Goal: Task Accomplishment & Management: Manage account settings

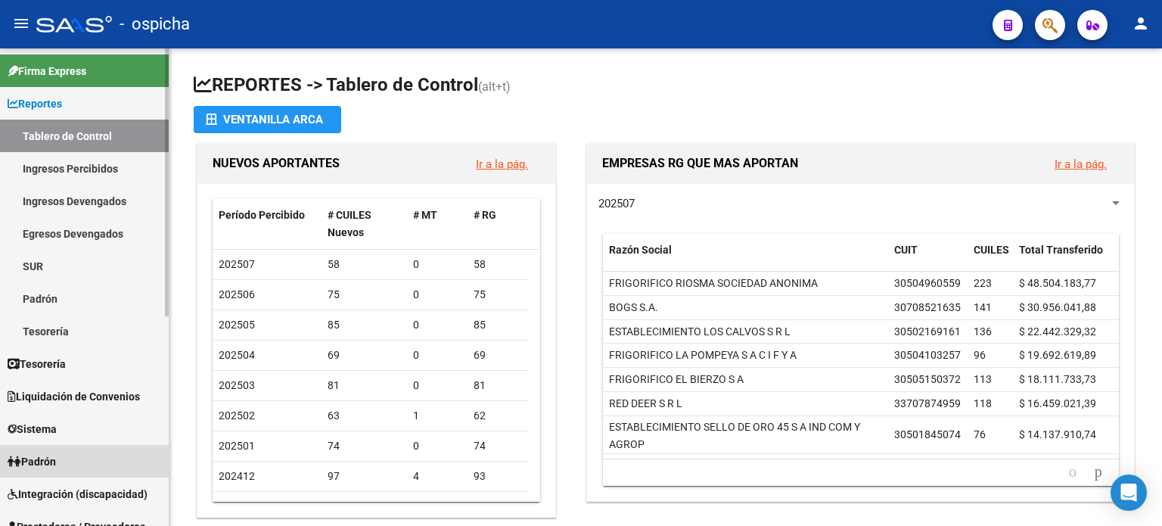
click at [41, 456] on span "Padrón" at bounding box center [32, 461] width 48 height 17
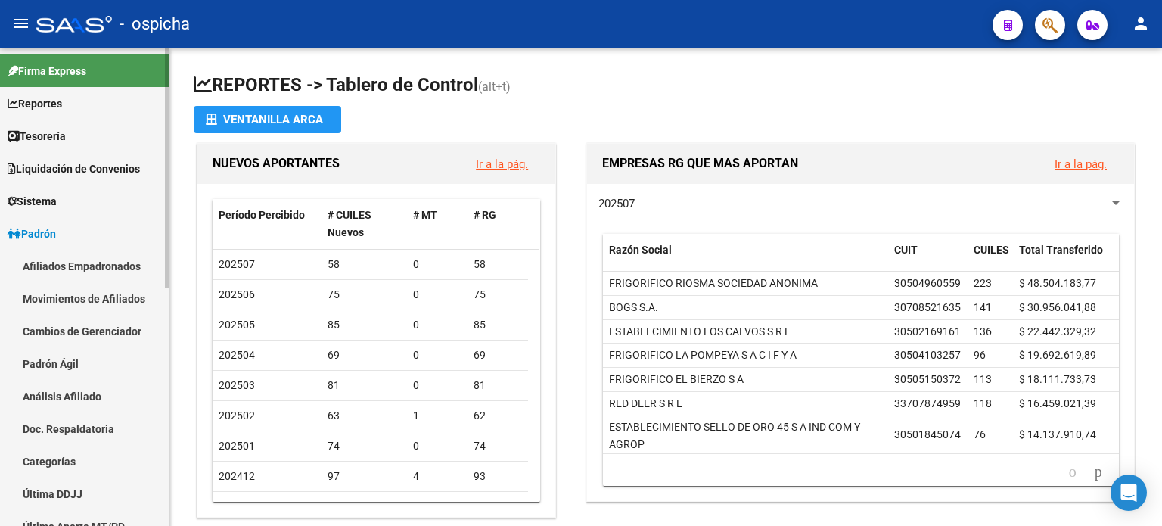
click at [77, 266] on link "Afiliados Empadronados" at bounding box center [84, 266] width 169 height 33
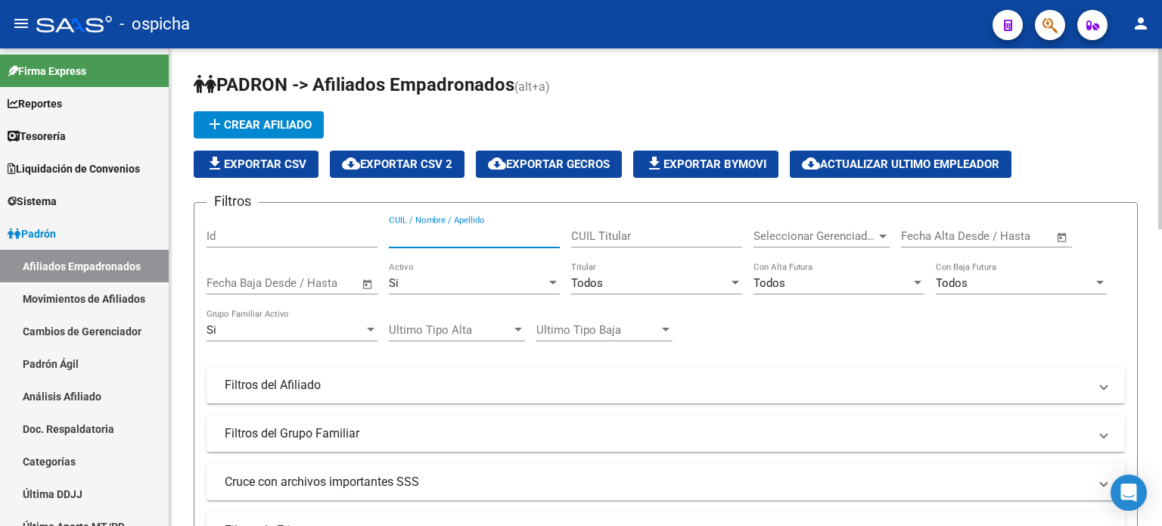
click at [418, 238] on input "CUIL / Nombre / Apellido" at bounding box center [474, 236] width 171 height 14
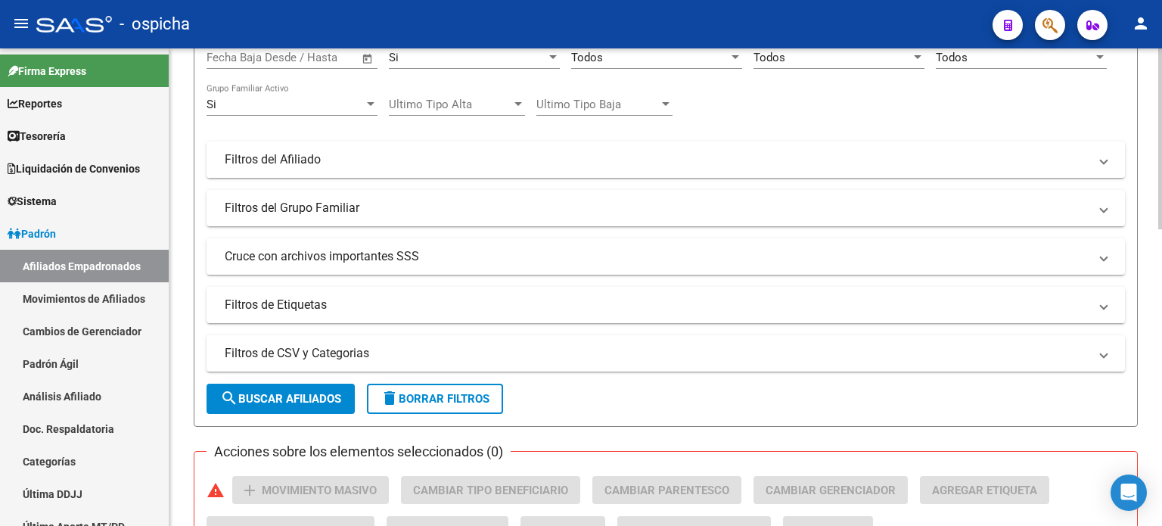
scroll to position [227, 0]
click at [273, 399] on span "search Buscar Afiliados" at bounding box center [280, 397] width 121 height 14
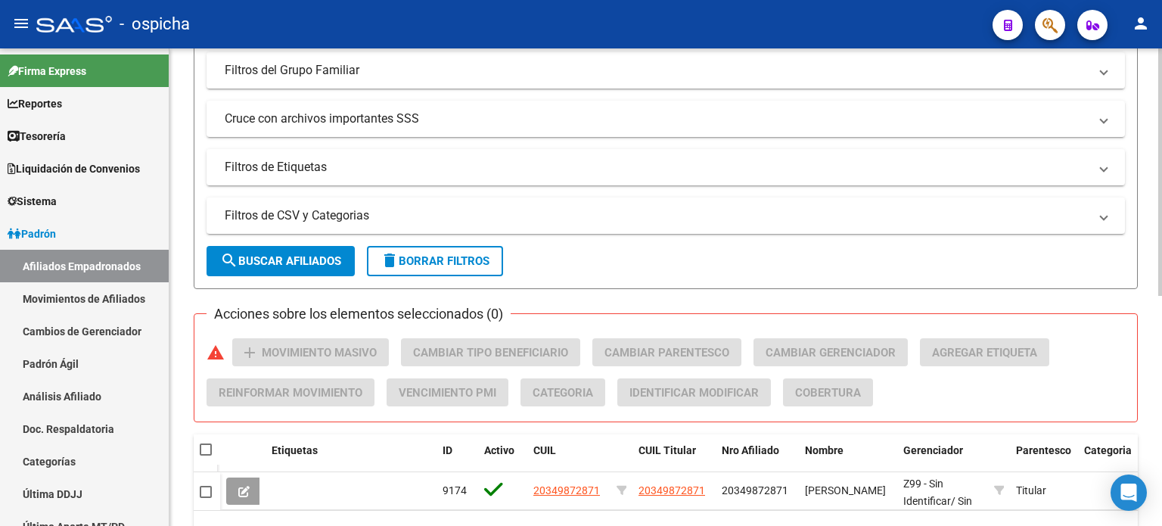
scroll to position [378, 0]
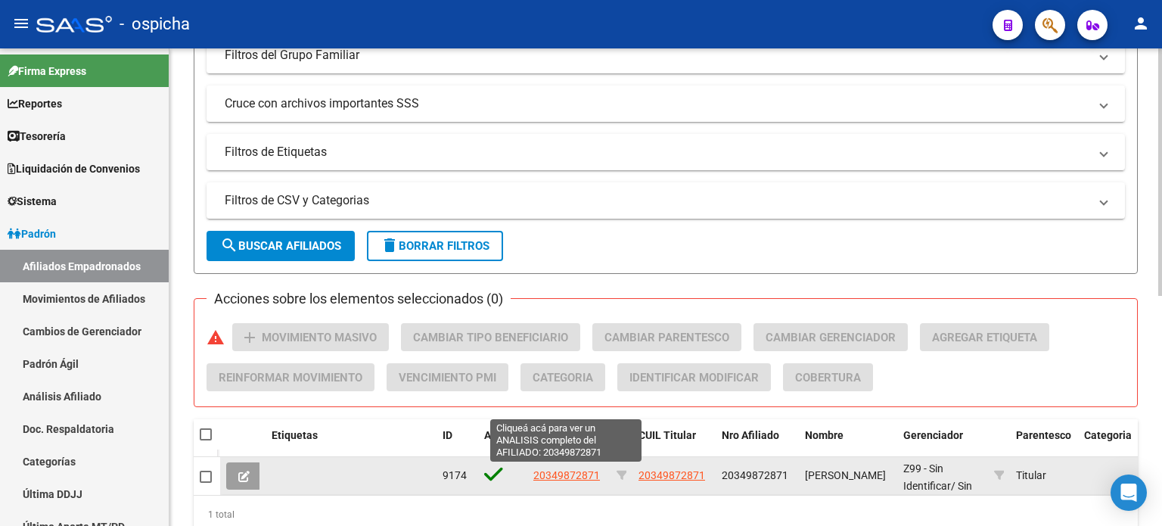
click at [553, 471] on span "20349872871" at bounding box center [566, 475] width 67 height 12
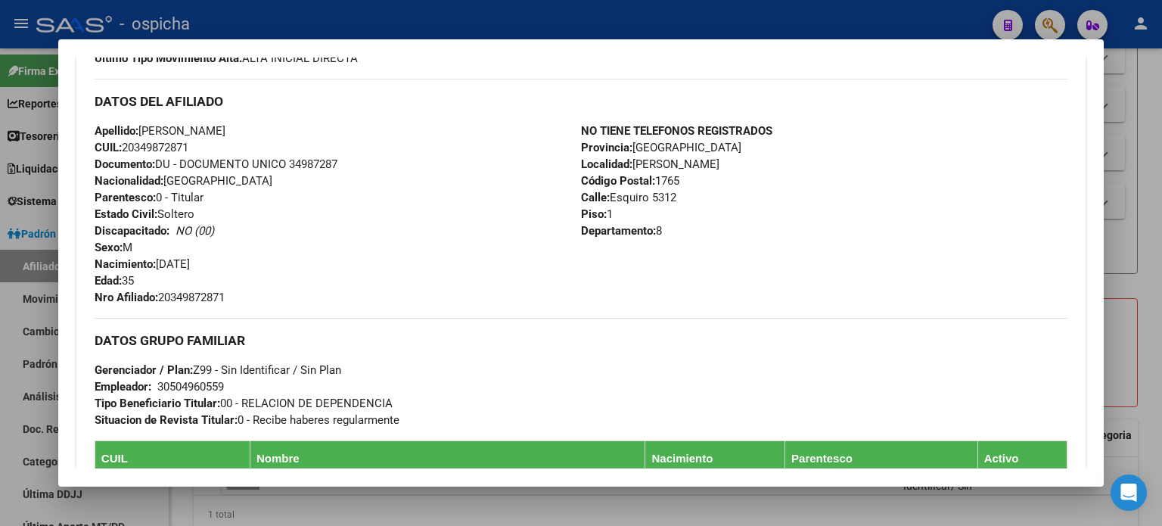
scroll to position [454, 0]
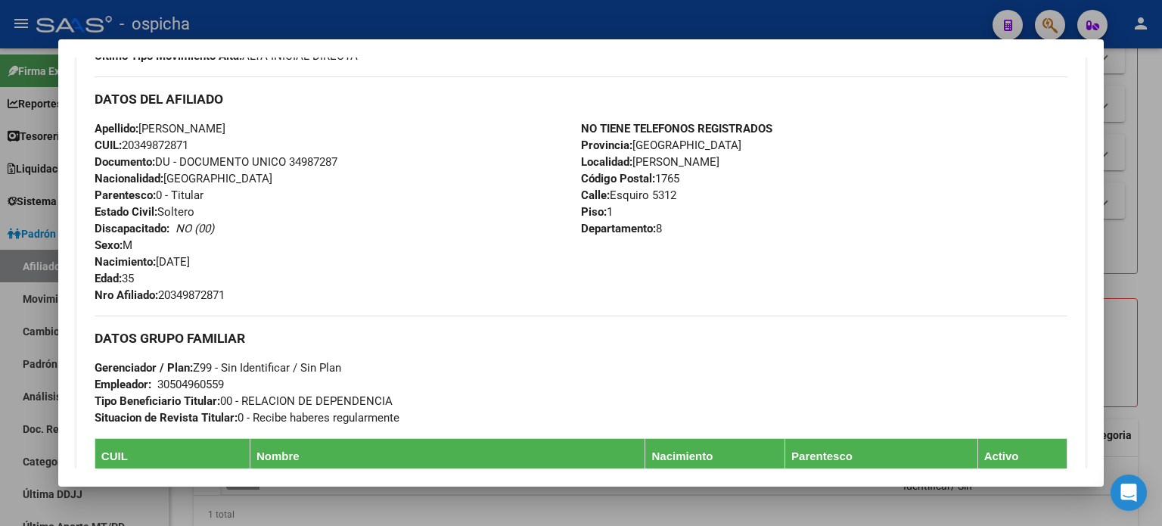
drag, startPoint x: 95, startPoint y: 96, endPoint x: 680, endPoint y: 232, distance: 599.8
click at [680, 232] on div "DATOS DEL AFILIADO Apellido: [PERSON_NAME] CUIL: 20349872871 Documento: DU - DO…" at bounding box center [581, 189] width 973 height 227
copy div "DATOS DEL AFILIADO Apellido: [PERSON_NAME] CUIL: 20349872871 Documento: DU - DO…"
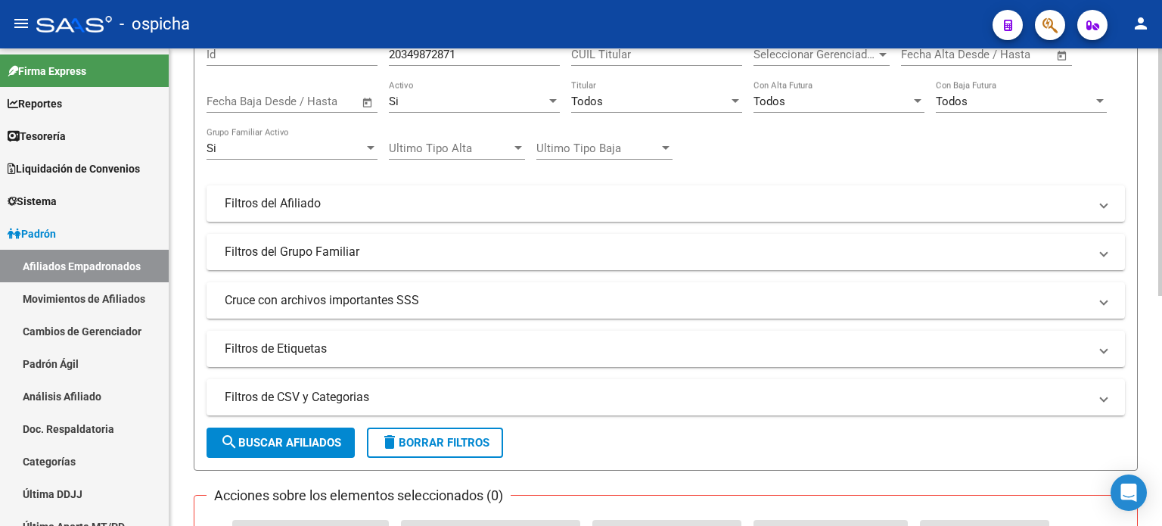
scroll to position [0, 0]
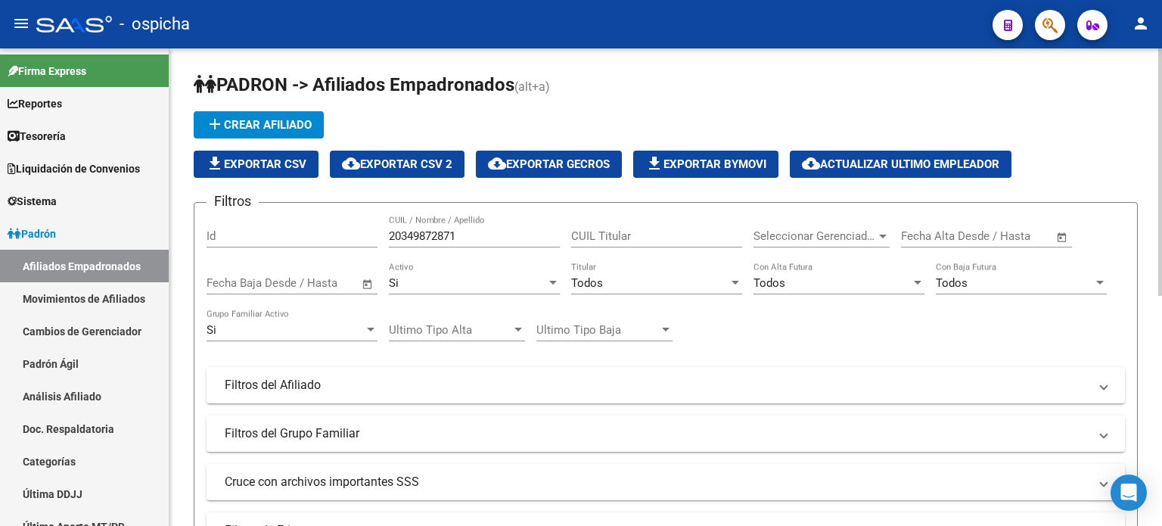
click at [469, 237] on input "20349872871" at bounding box center [474, 236] width 171 height 14
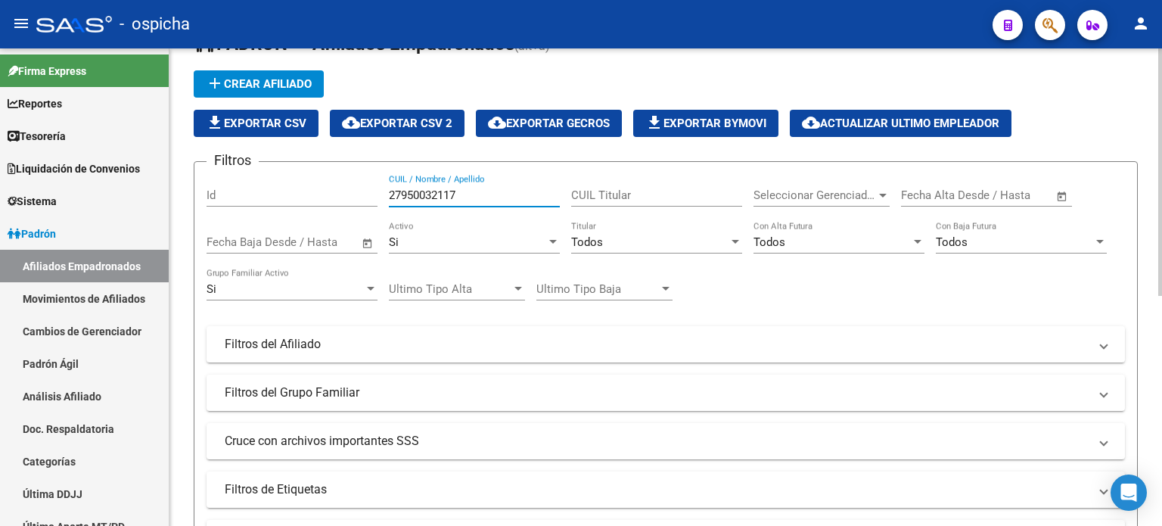
scroll to position [151, 0]
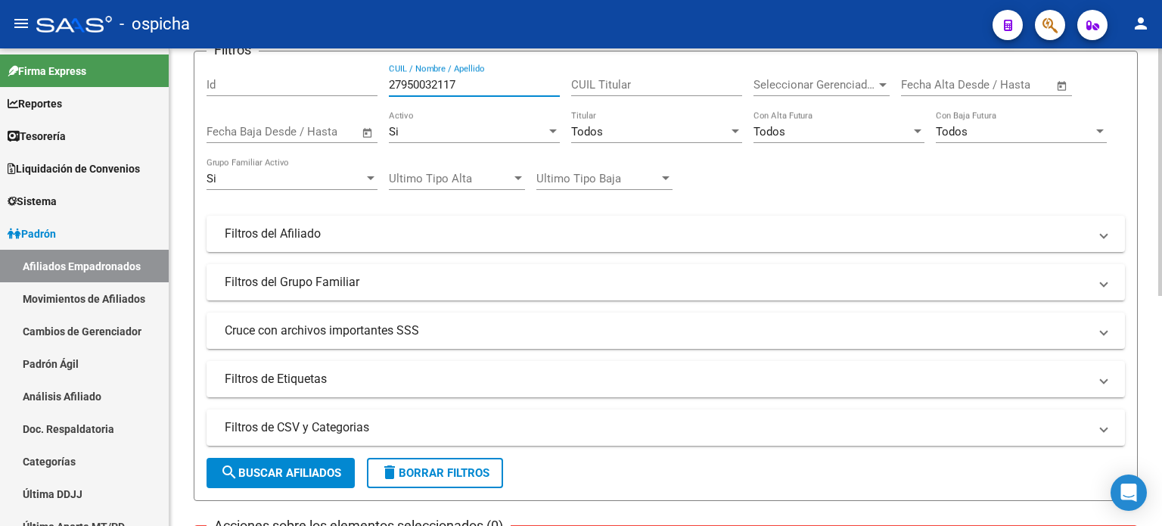
click at [285, 474] on span "search Buscar Afiliados" at bounding box center [280, 473] width 121 height 14
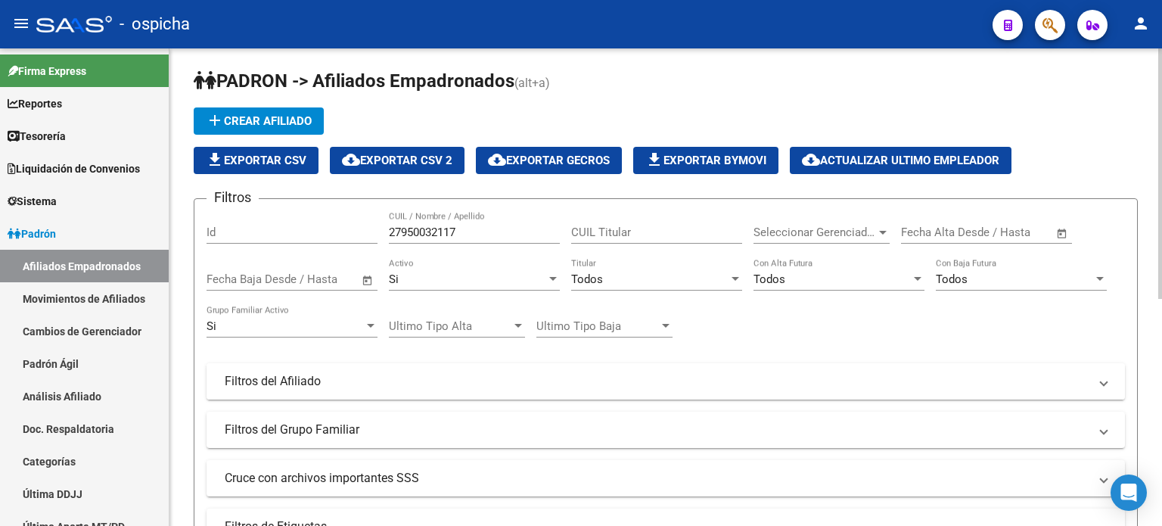
scroll to position [0, 0]
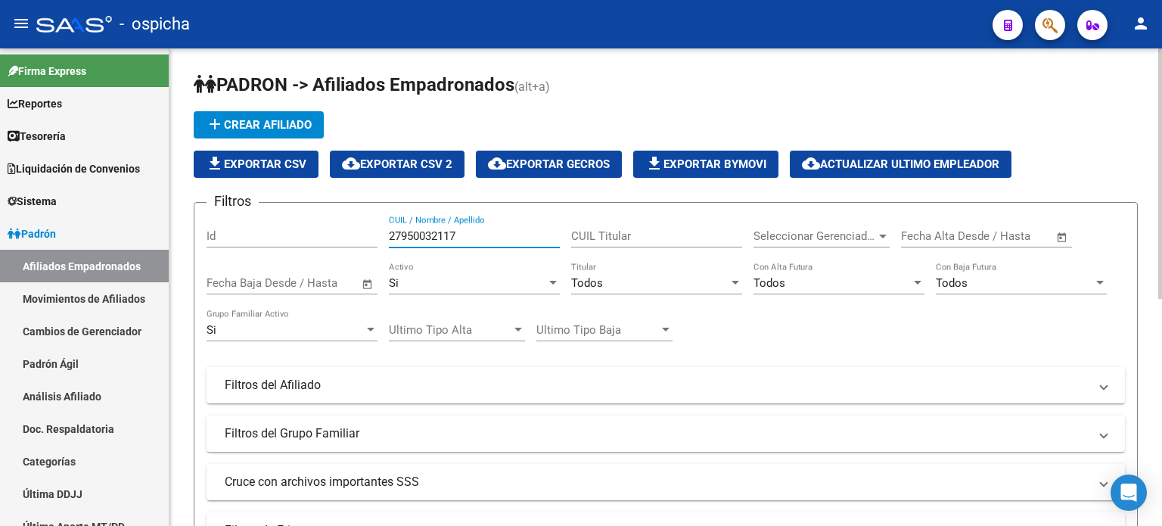
click at [466, 238] on input "27950032117" at bounding box center [474, 236] width 171 height 14
type input "2"
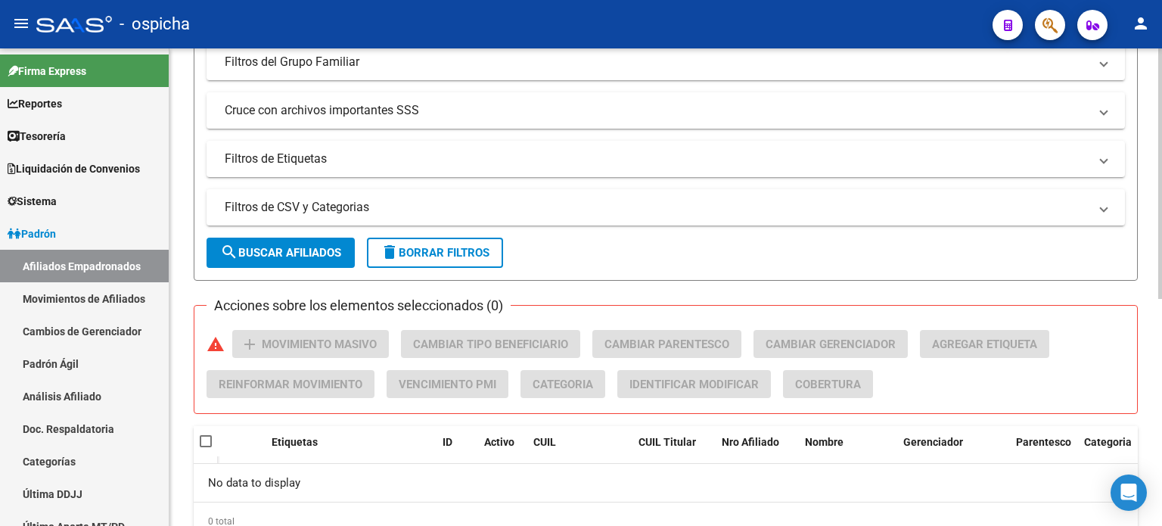
scroll to position [378, 0]
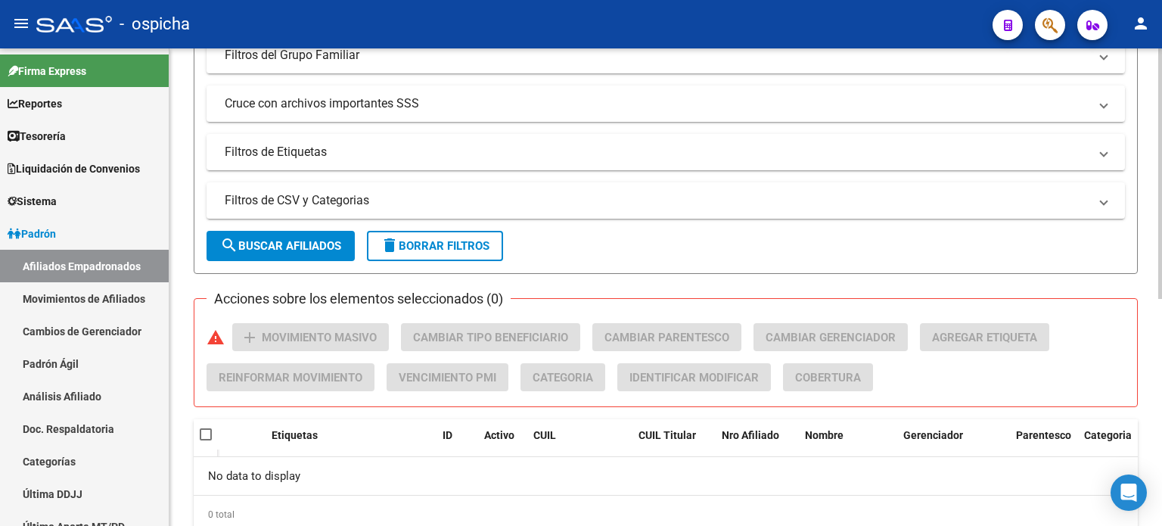
type input "27347171099"
drag, startPoint x: 261, startPoint y: 247, endPoint x: 280, endPoint y: 247, distance: 18.9
click at [261, 247] on span "search Buscar Afiliados" at bounding box center [280, 246] width 121 height 14
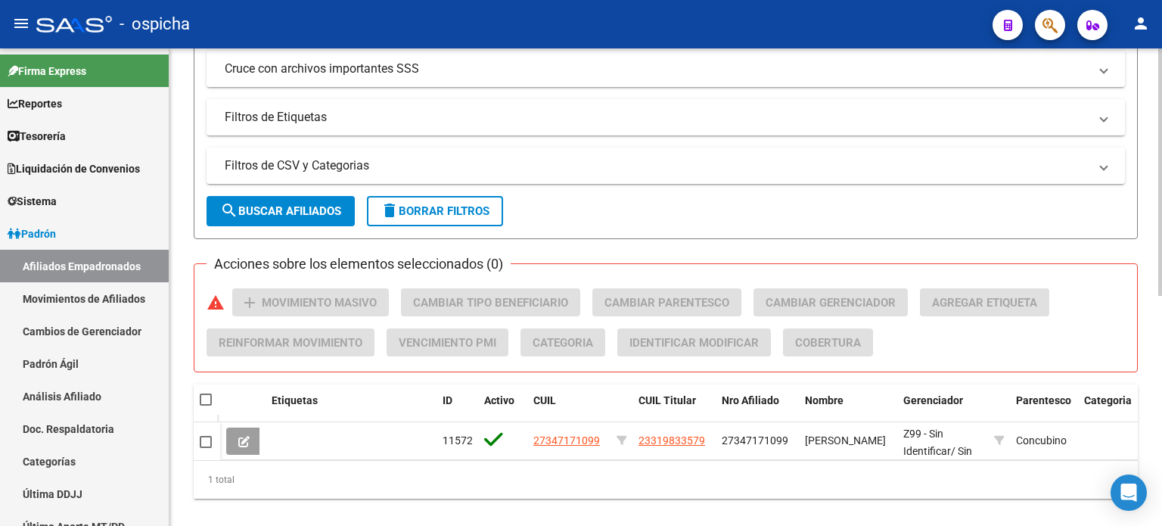
scroll to position [443, 0]
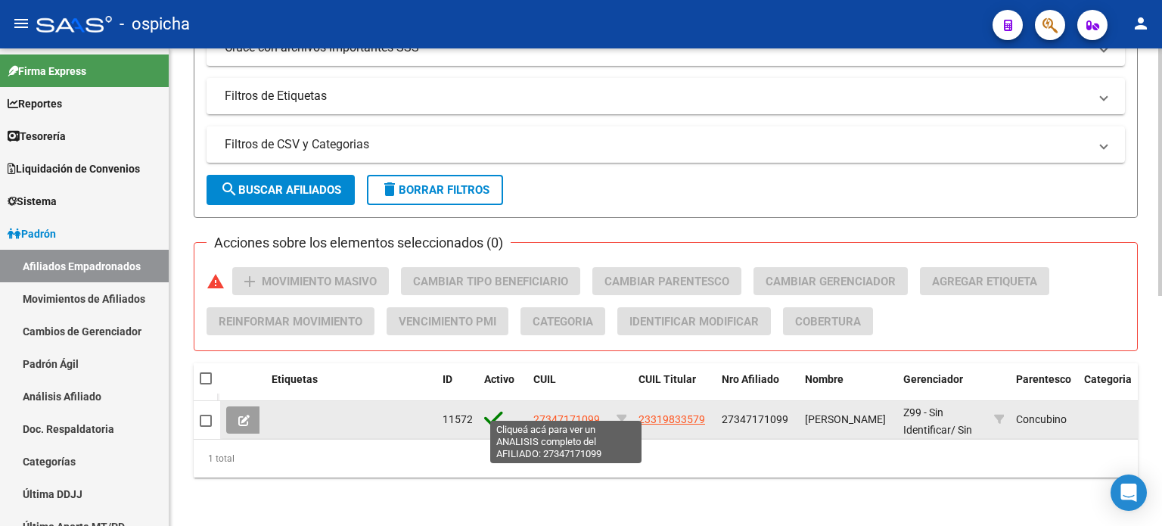
click at [552, 413] on span "27347171099" at bounding box center [566, 419] width 67 height 12
type textarea "27347171099"
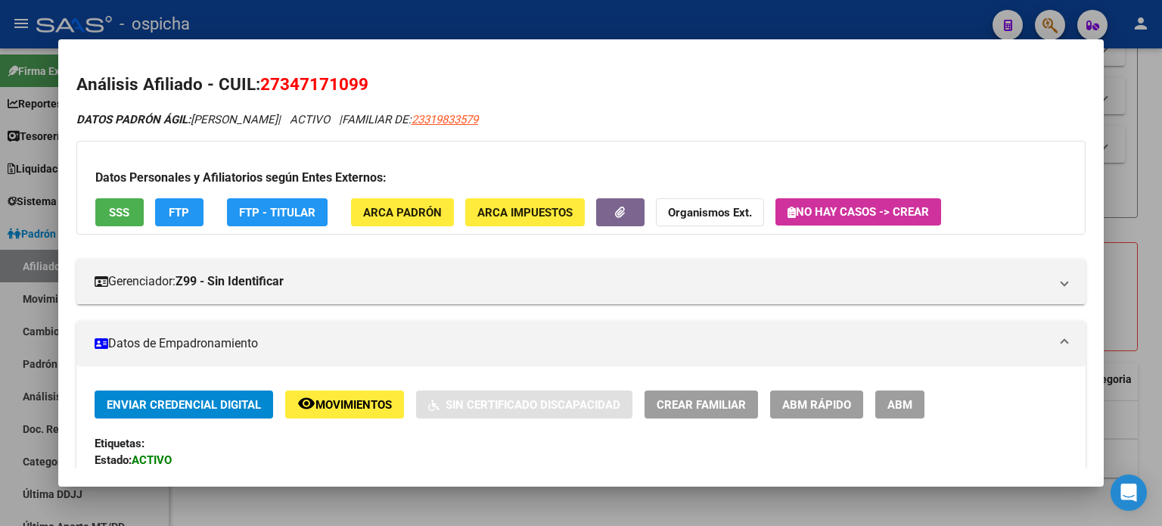
scroll to position [454, 0]
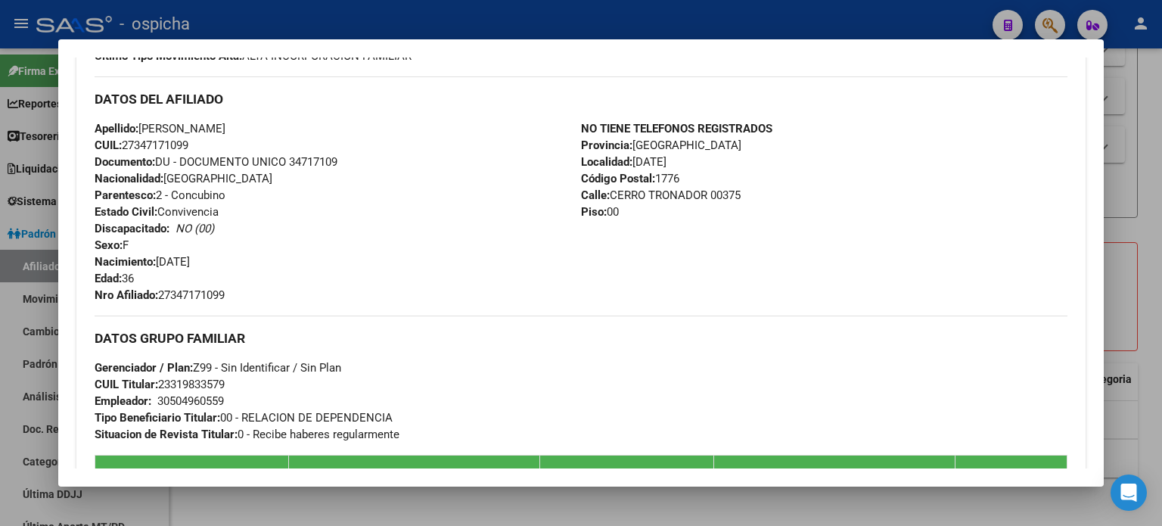
drag, startPoint x: 95, startPoint y: 101, endPoint x: 742, endPoint y: 220, distance: 657.9
click at [742, 220] on div "DATOS DEL AFILIADO Apellido: [PERSON_NAME]: 27347171099 Documento: DU - DOCUMEN…" at bounding box center [581, 189] width 973 height 227
copy div "DATOS DEL AFILIADO Apellido: [PERSON_NAME]: 27347171099 Documento: DU - DOCUMEN…"
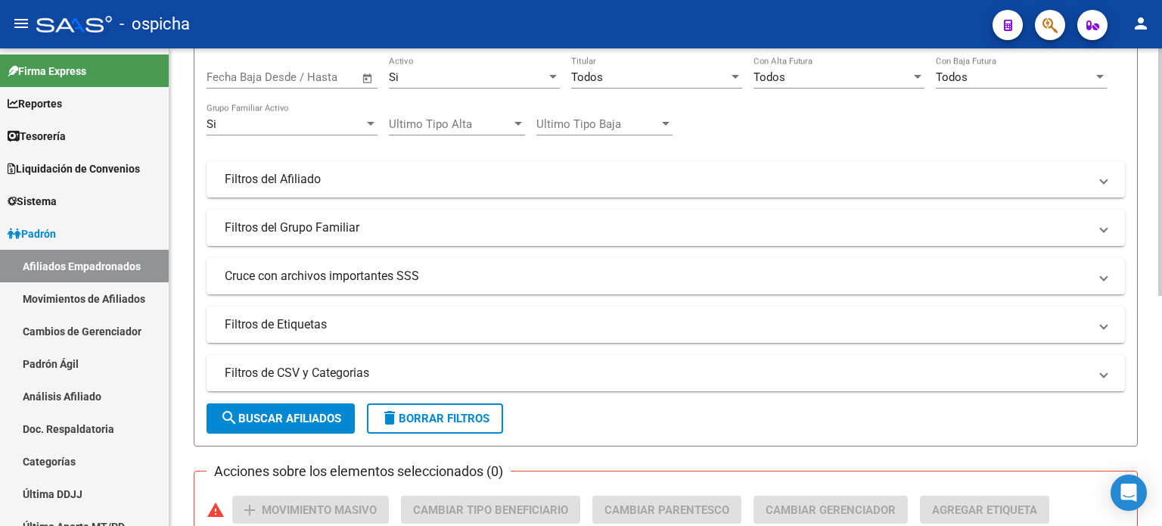
scroll to position [0, 0]
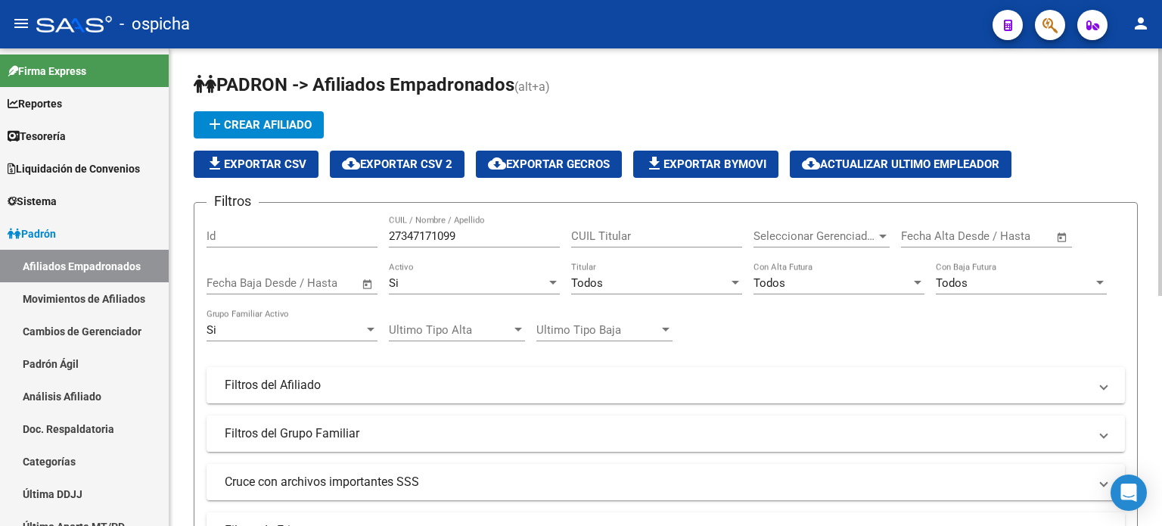
click at [487, 238] on input "27347171099" at bounding box center [474, 236] width 171 height 14
type input "2"
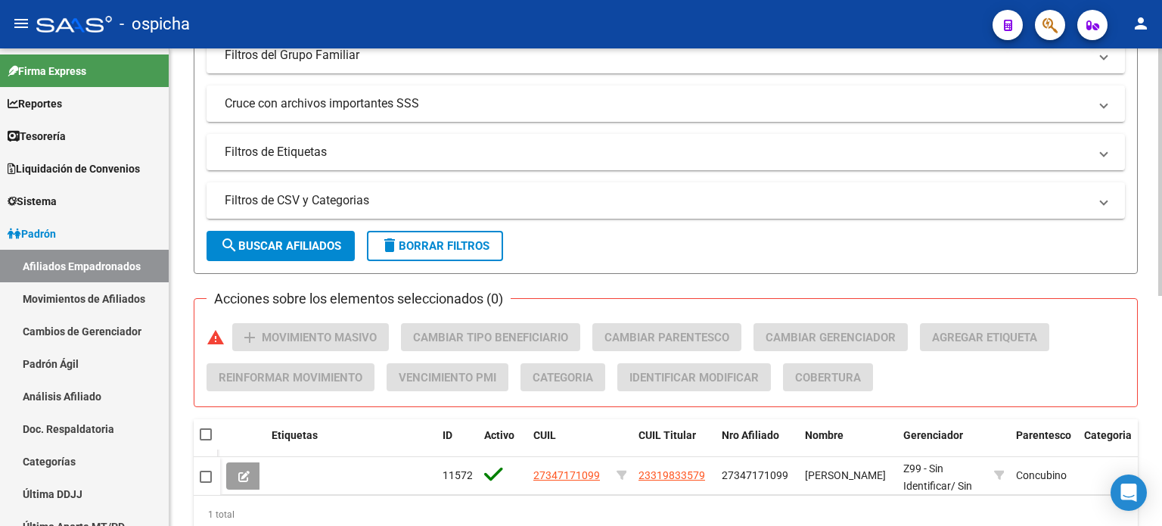
type input "27273150728"
click at [253, 231] on button "search Buscar Afiliados" at bounding box center [281, 246] width 148 height 30
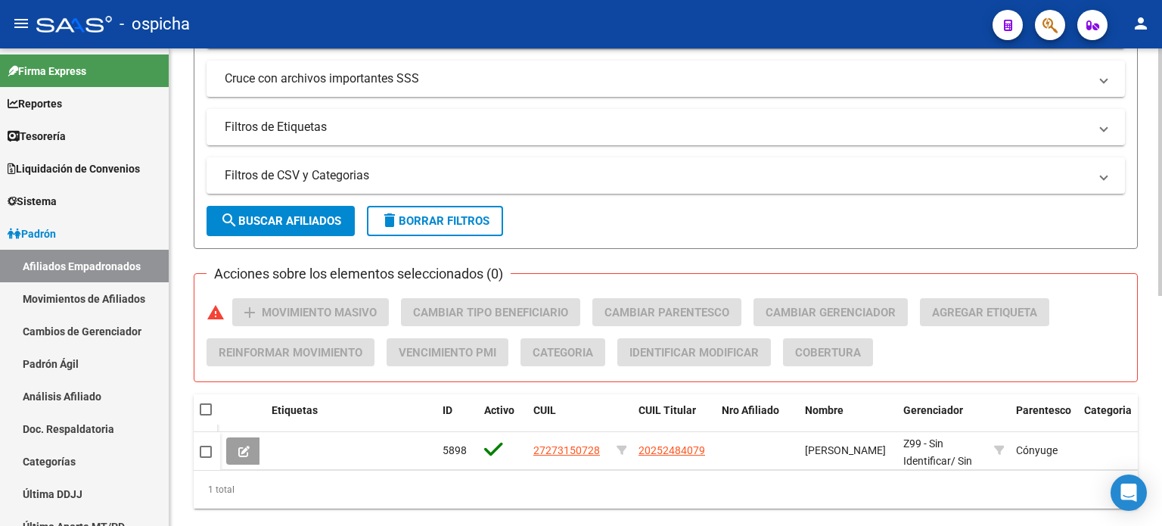
scroll to position [443, 0]
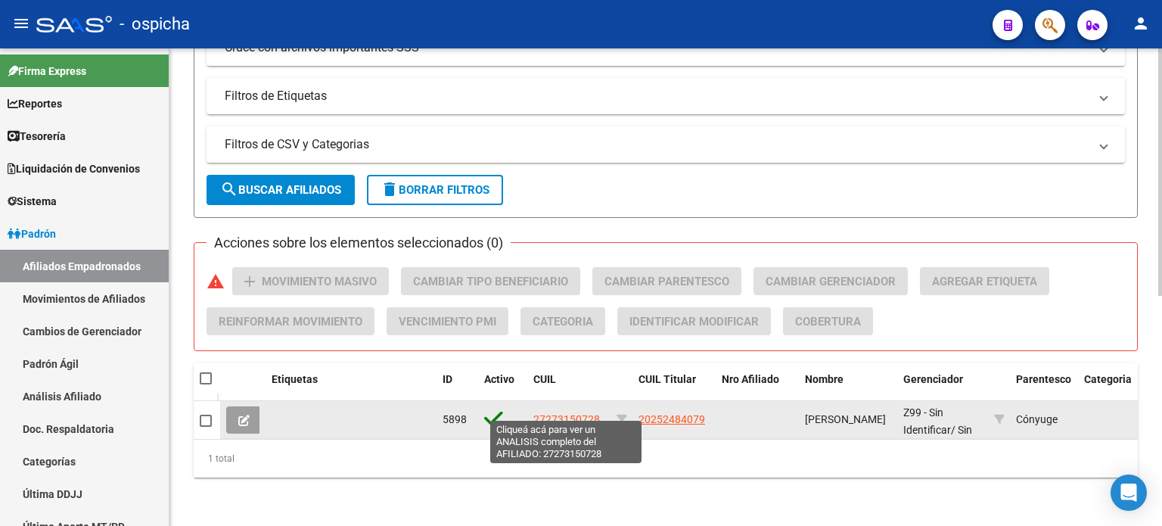
click at [550, 413] on span "27273150728" at bounding box center [566, 419] width 67 height 12
type textarea "27273150728"
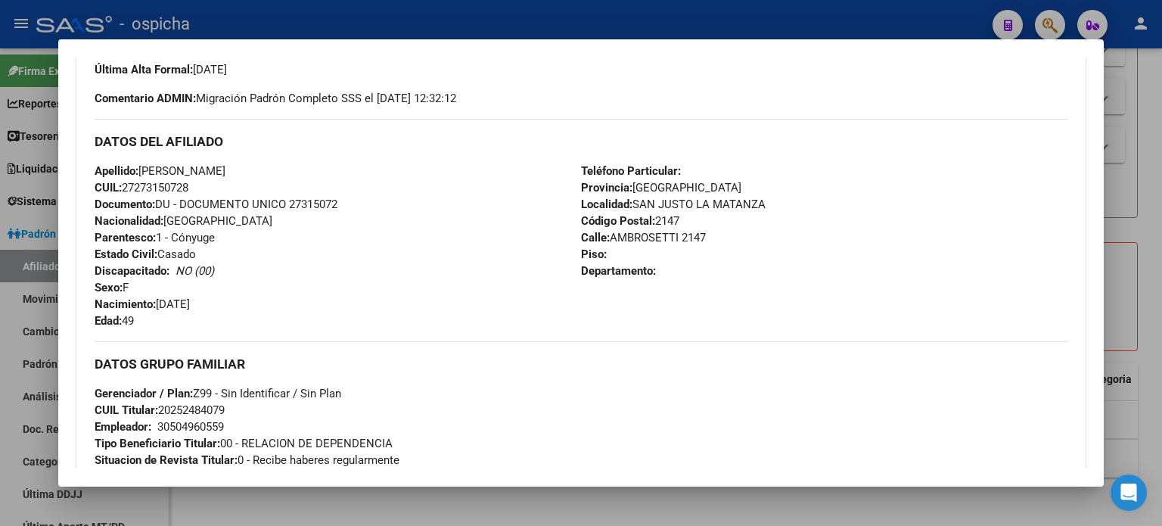
scroll to position [436, 0]
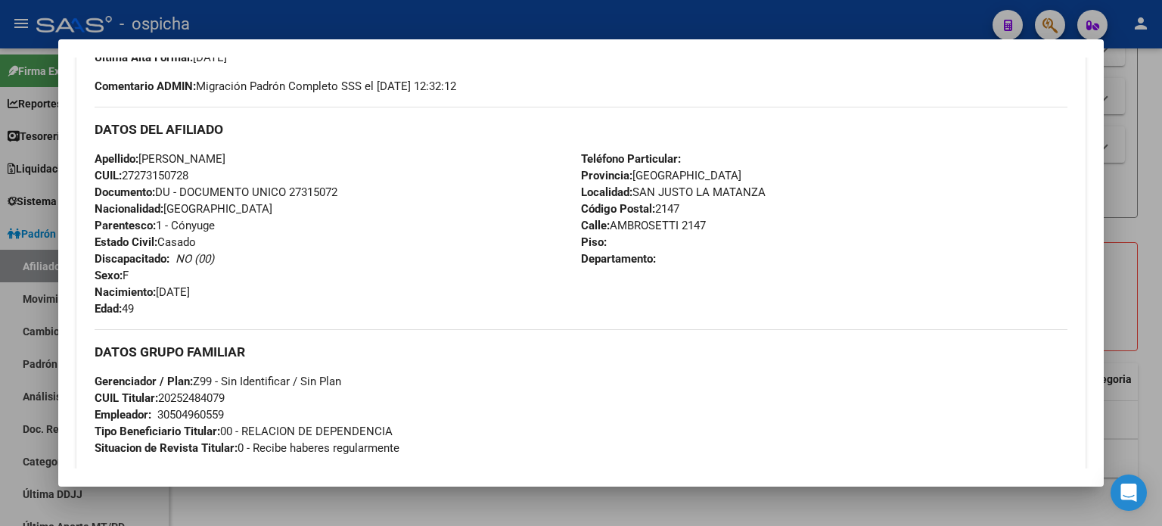
drag, startPoint x: 194, startPoint y: 130, endPoint x: 624, endPoint y: 180, distance: 433.4
click at [624, 180] on div "DATOS DEL AFILIADO Apellido: [PERSON_NAME] CUIL: 27273150728 Documento: DU - DO…" at bounding box center [581, 212] width 973 height 210
click at [452, 181] on div "Apellido: [PERSON_NAME] CUIL: 27273150728 Documento: DU - DOCUMENTO UNICO 27315…" at bounding box center [338, 234] width 487 height 166
drag, startPoint x: 95, startPoint y: 129, endPoint x: 737, endPoint y: 264, distance: 655.8
click at [737, 264] on div "DATOS DEL AFILIADO Apellido: [PERSON_NAME] CUIL: 27273150728 Documento: DU - DO…" at bounding box center [581, 212] width 973 height 210
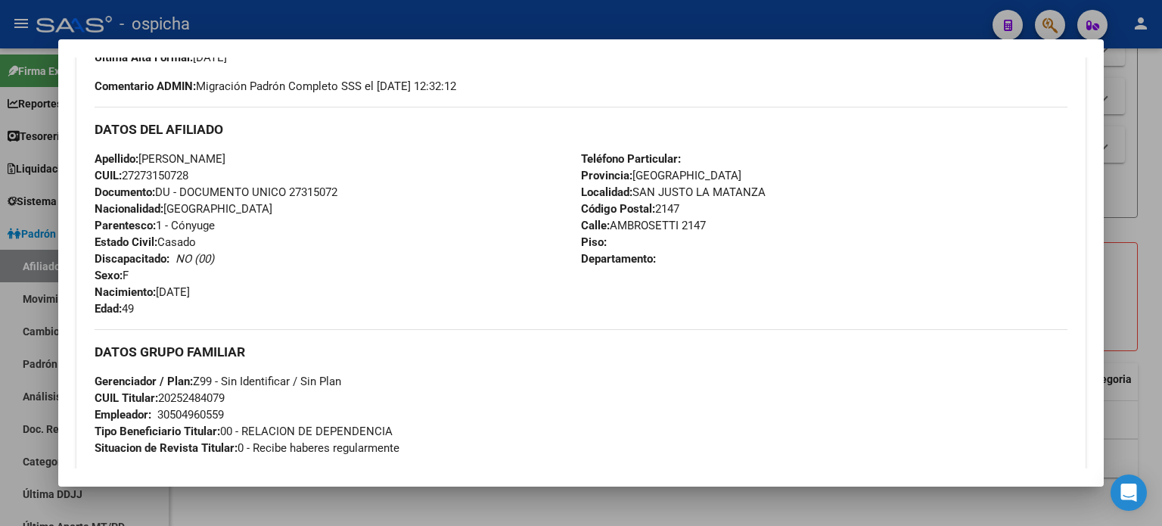
copy div "DATOS DEL AFILIADO Apellido: [PERSON_NAME] CUIL: 27273150728 Documento: DU - DO…"
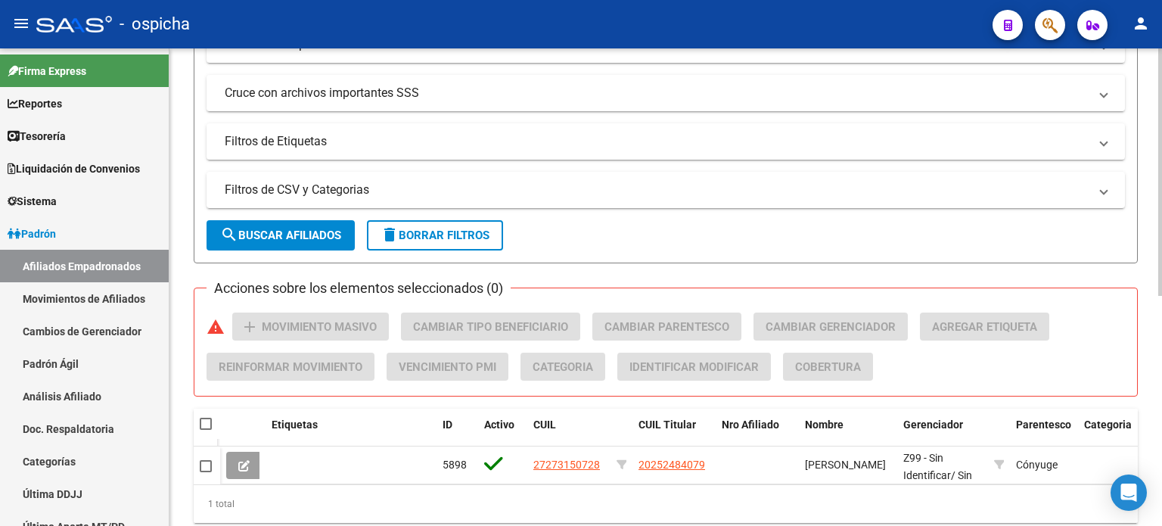
scroll to position [443, 0]
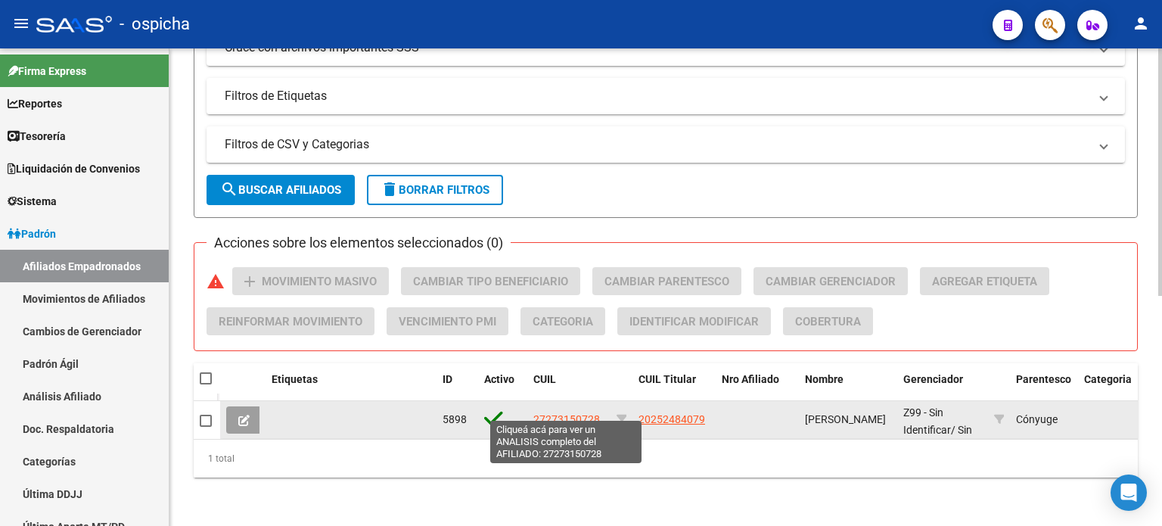
click at [581, 413] on span "27273150728" at bounding box center [566, 419] width 67 height 12
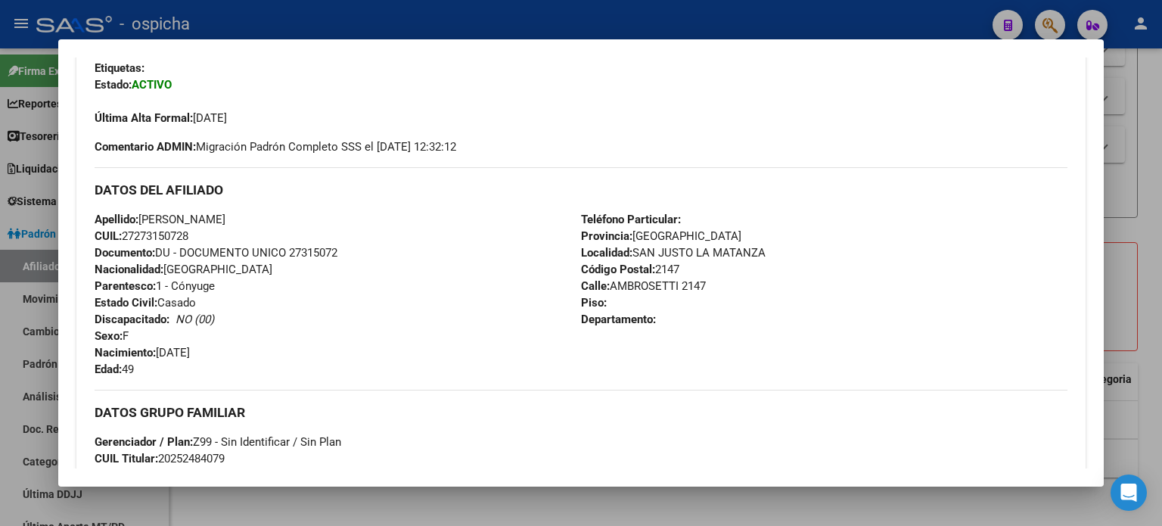
scroll to position [378, 0]
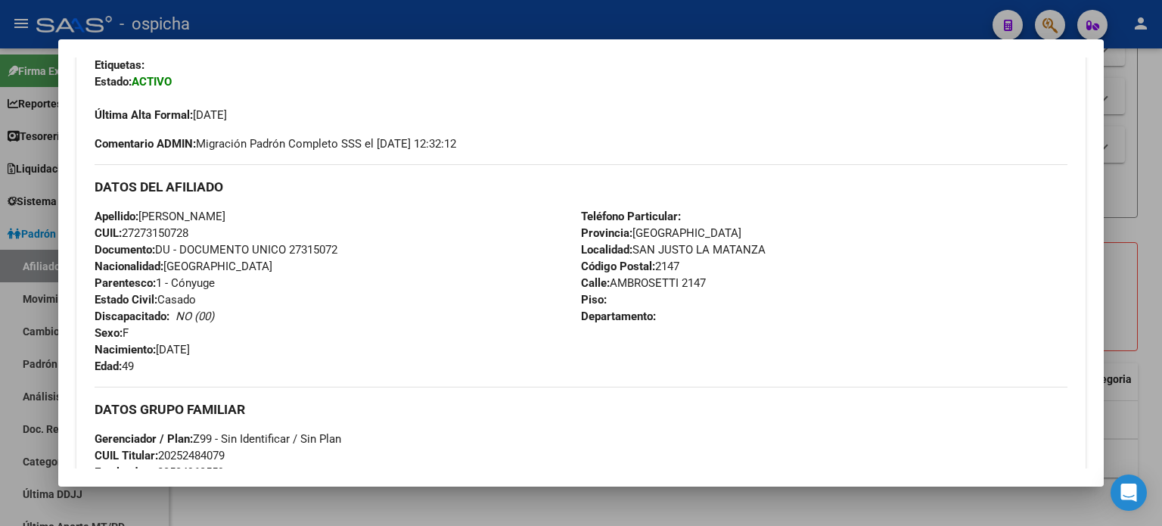
drag, startPoint x: 94, startPoint y: 181, endPoint x: 726, endPoint y: 317, distance: 646.4
click at [726, 317] on div "DATOS DEL AFILIADO Apellido: [PERSON_NAME] CUIL: 27273150728 Documento: DU - DO…" at bounding box center [581, 269] width 973 height 210
copy div "DATOS DEL AFILIADO Apellido: [PERSON_NAME] CUIL: 27273150728 Documento: DU - DO…"
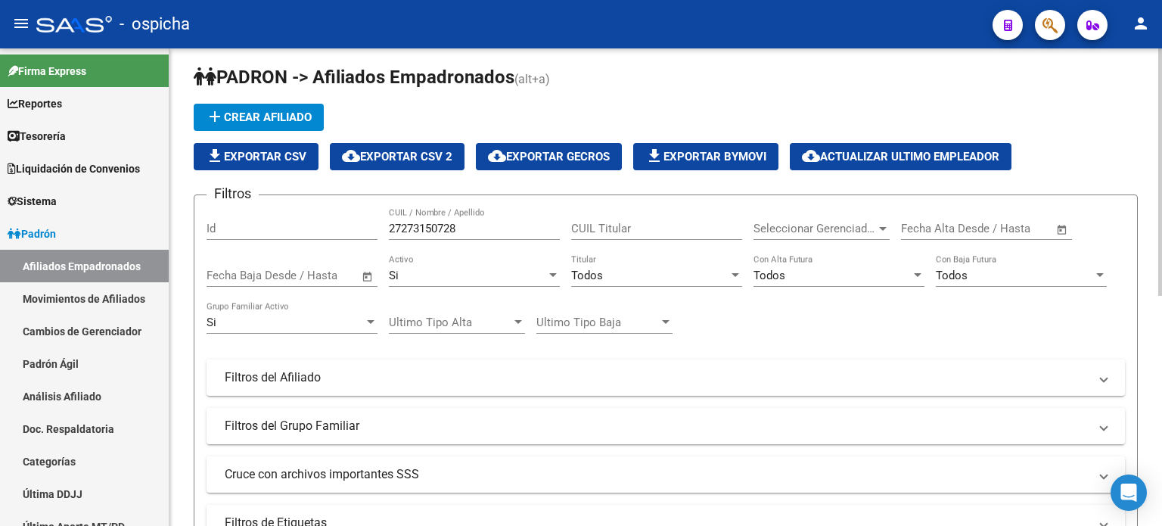
scroll to position [0, 0]
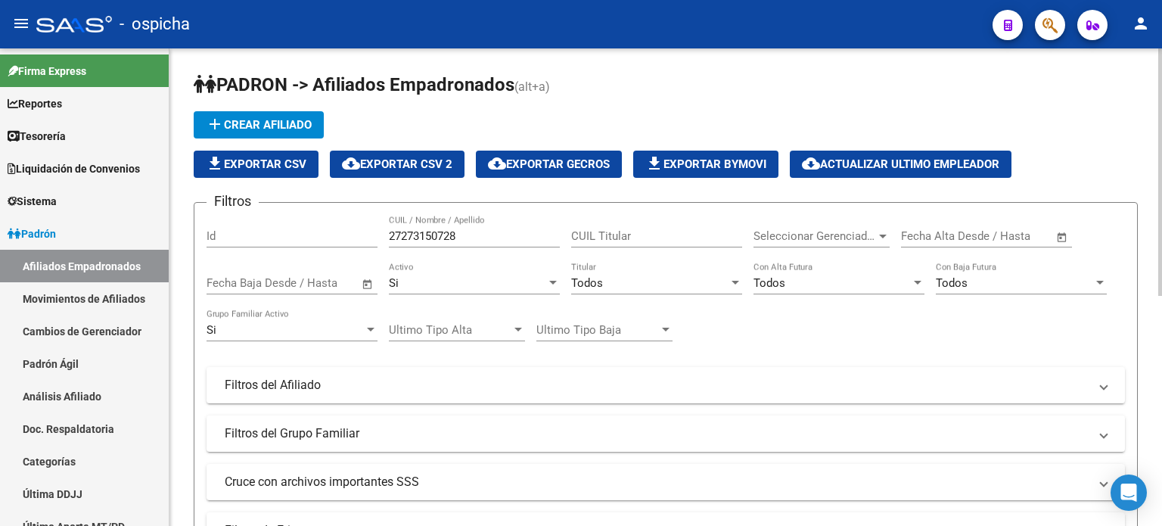
click at [490, 244] on div "27273150728 CUIL / Nombre / Apellido" at bounding box center [474, 231] width 171 height 33
type input "2"
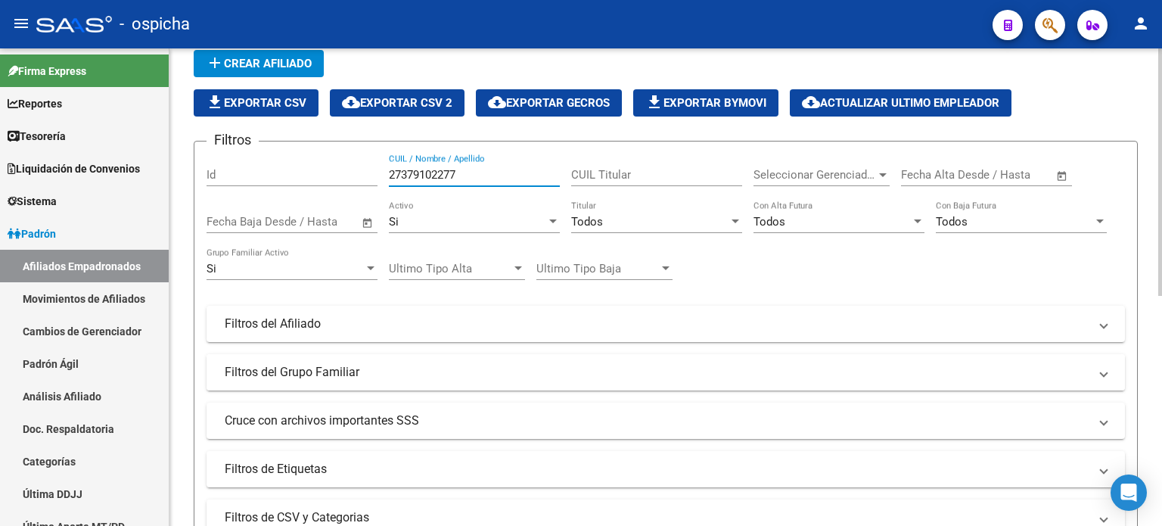
scroll to position [151, 0]
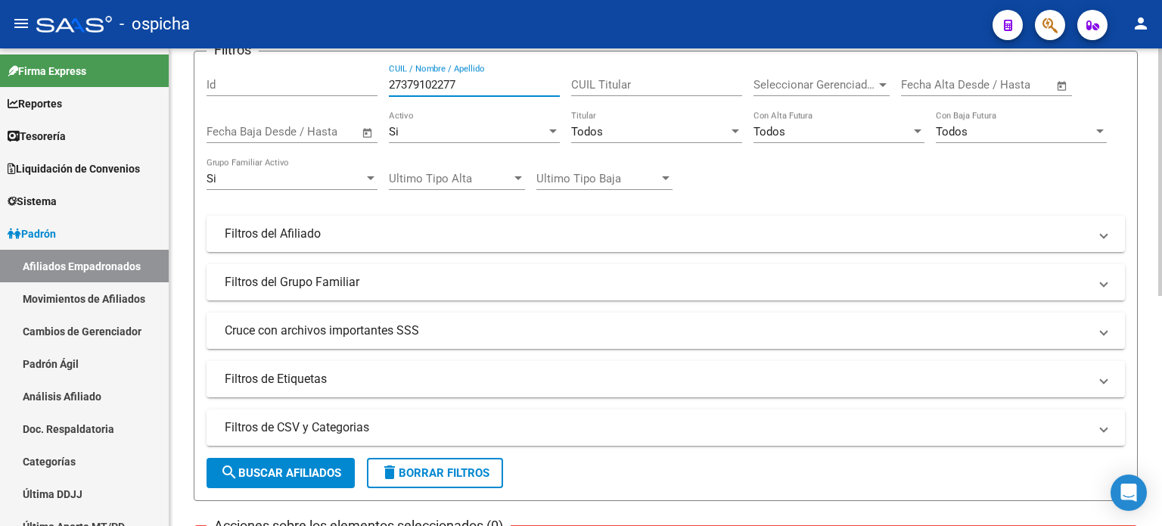
type input "27379102277"
click at [315, 490] on form "Filtros Id 27379102277 CUIL / Nombre / Apellido CUIL Titular Seleccionar Gerenc…" at bounding box center [666, 276] width 944 height 450
click at [319, 476] on span "search Buscar Afiliados" at bounding box center [280, 473] width 121 height 14
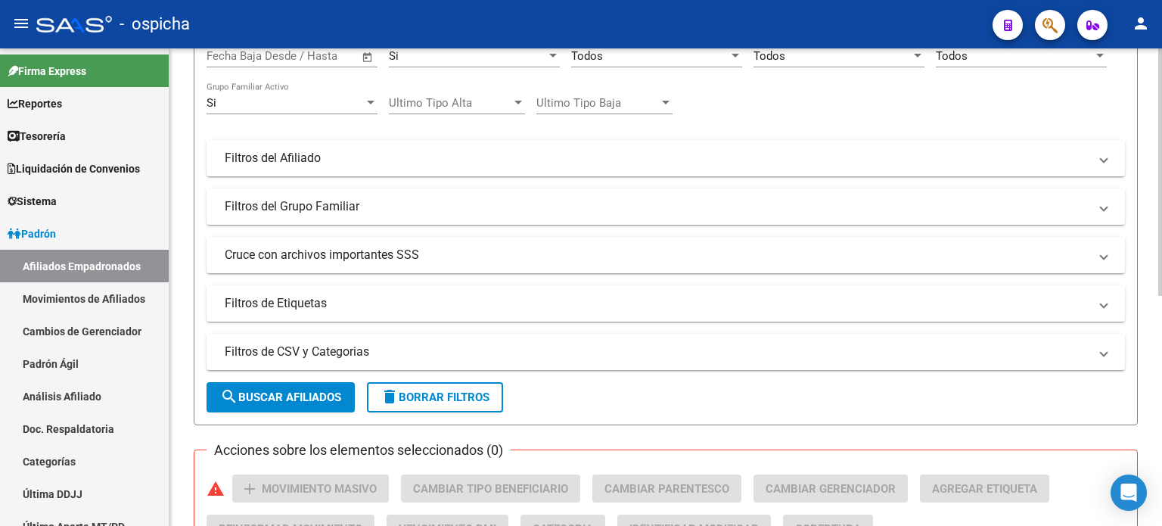
scroll to position [443, 0]
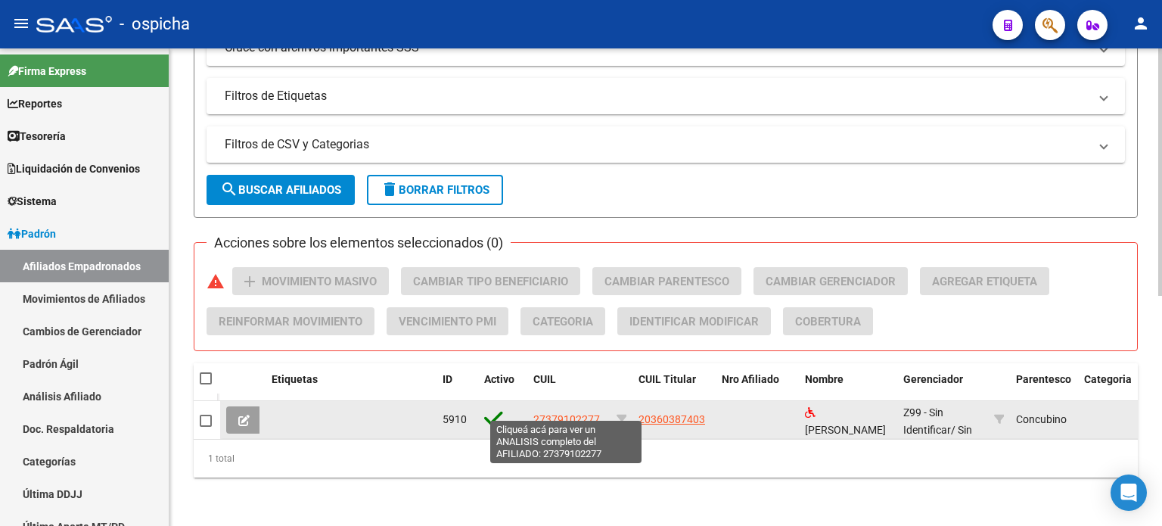
click at [555, 413] on span "27379102277" at bounding box center [566, 419] width 67 height 12
type textarea "27379102277"
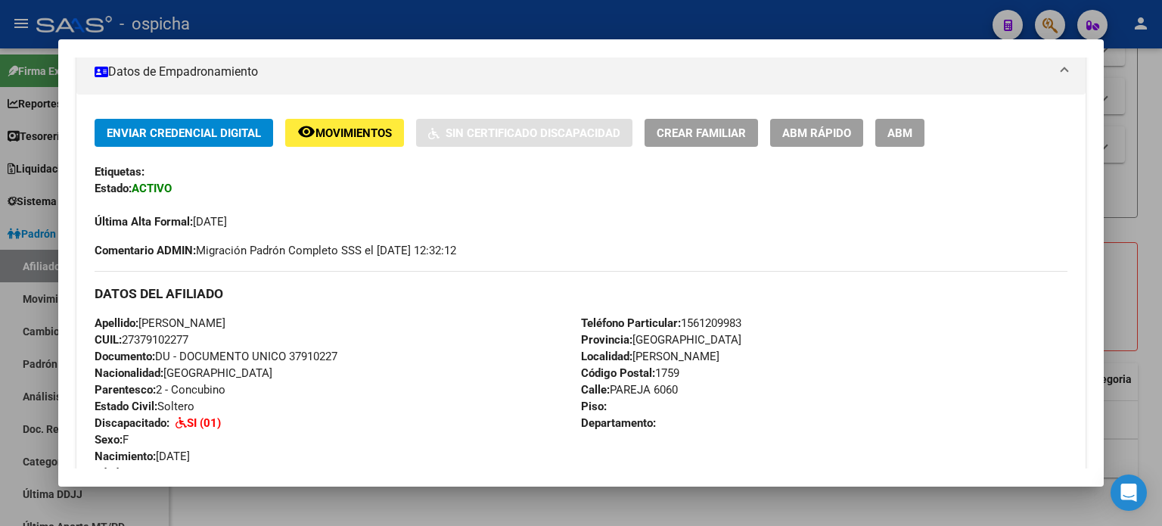
scroll to position [194, 0]
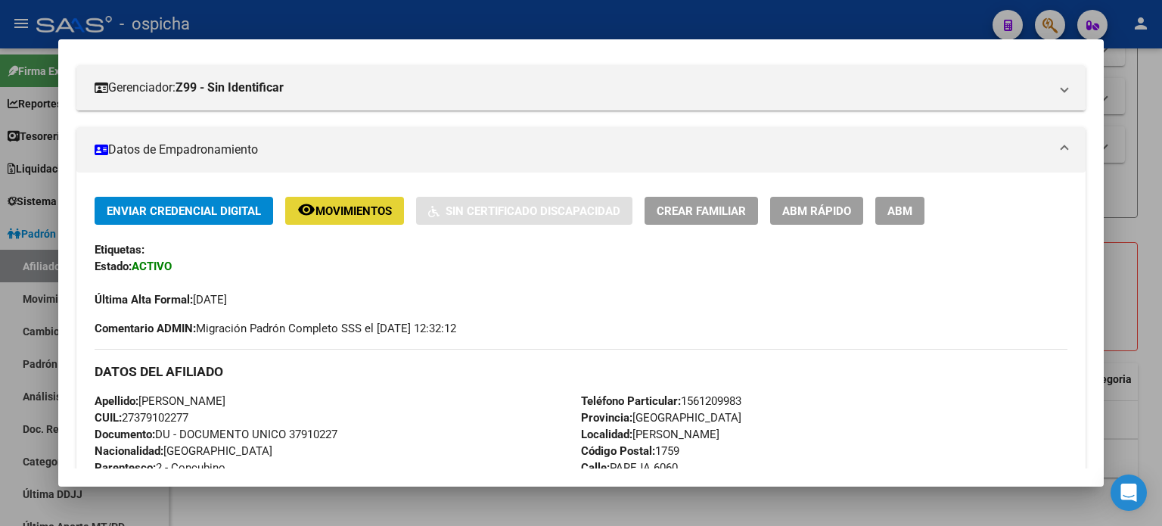
click at [384, 217] on span "Movimientos" at bounding box center [354, 211] width 76 height 14
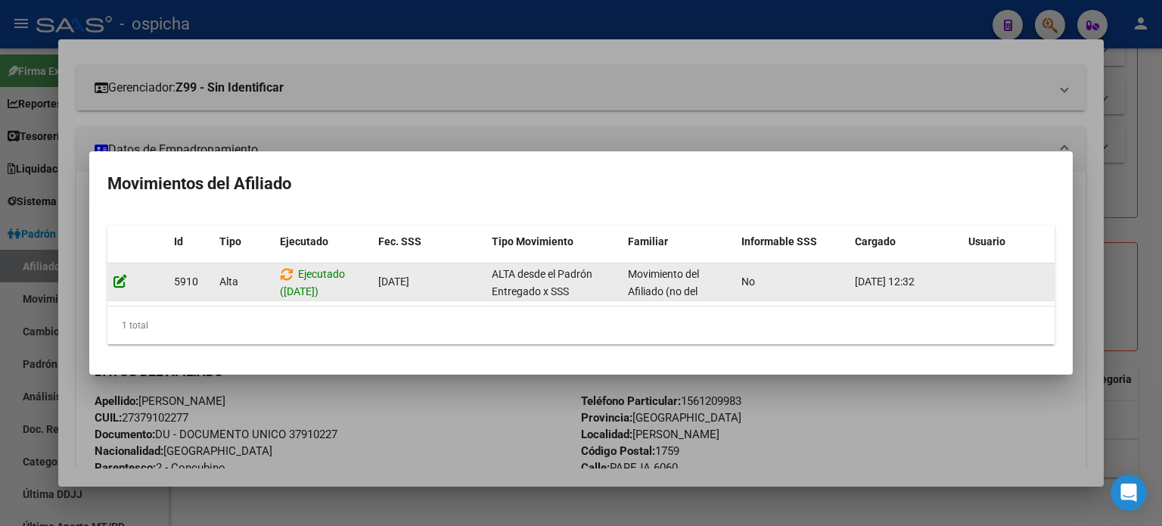
click at [121, 275] on icon at bounding box center [121, 281] width 14 height 14
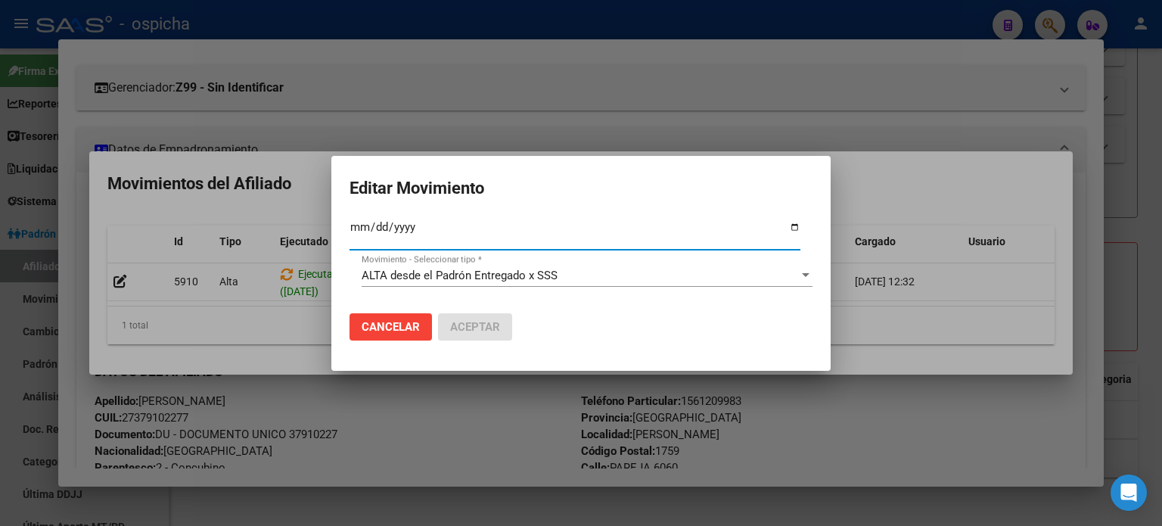
click at [418, 329] on span "Cancelar" at bounding box center [391, 327] width 58 height 14
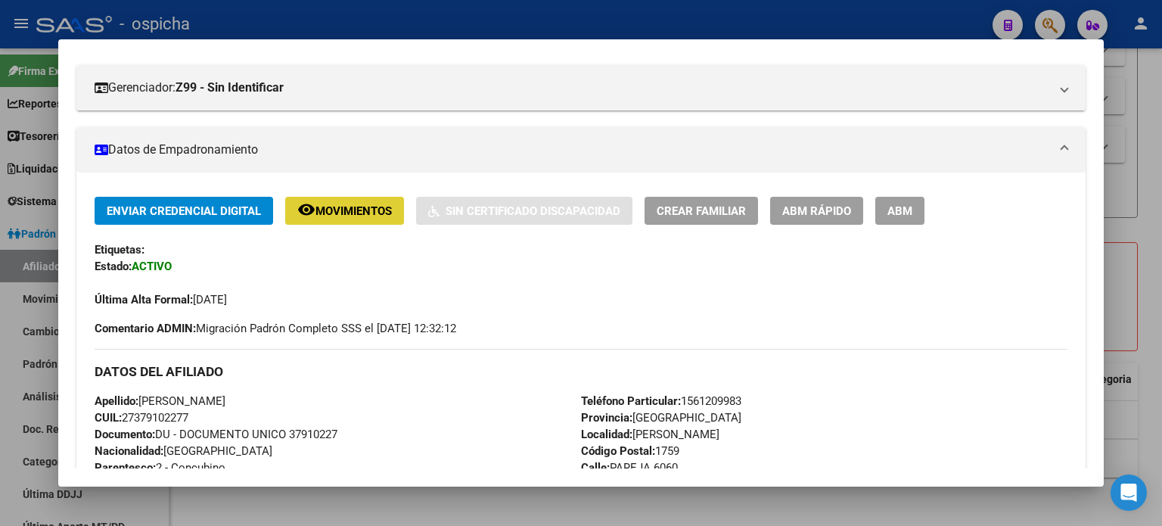
click at [894, 211] on span "ABM" at bounding box center [900, 211] width 25 height 14
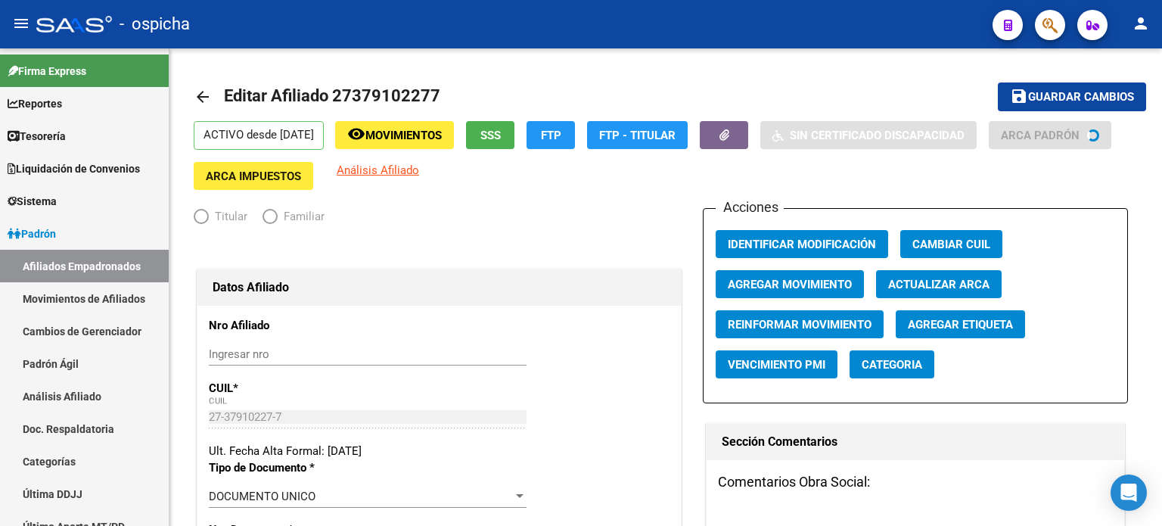
radio input "true"
type input "30-50496055-9"
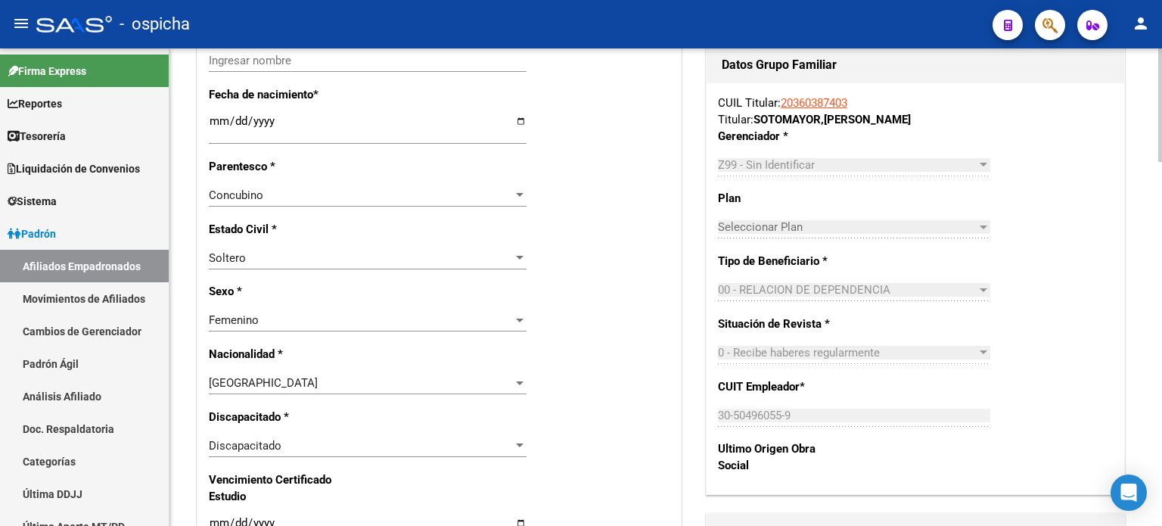
scroll to position [699, 0]
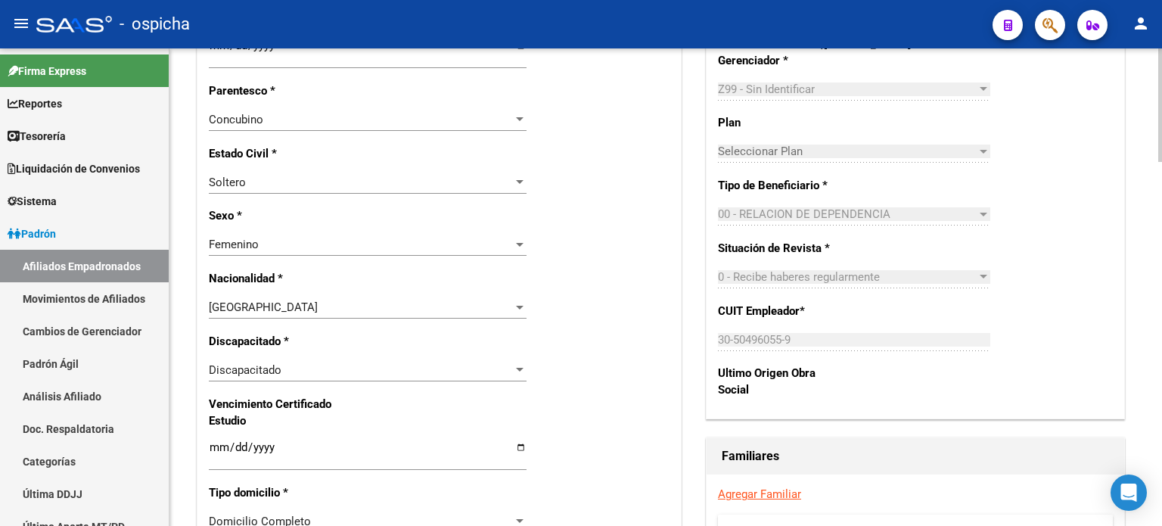
click at [521, 368] on div at bounding box center [520, 370] width 8 height 4
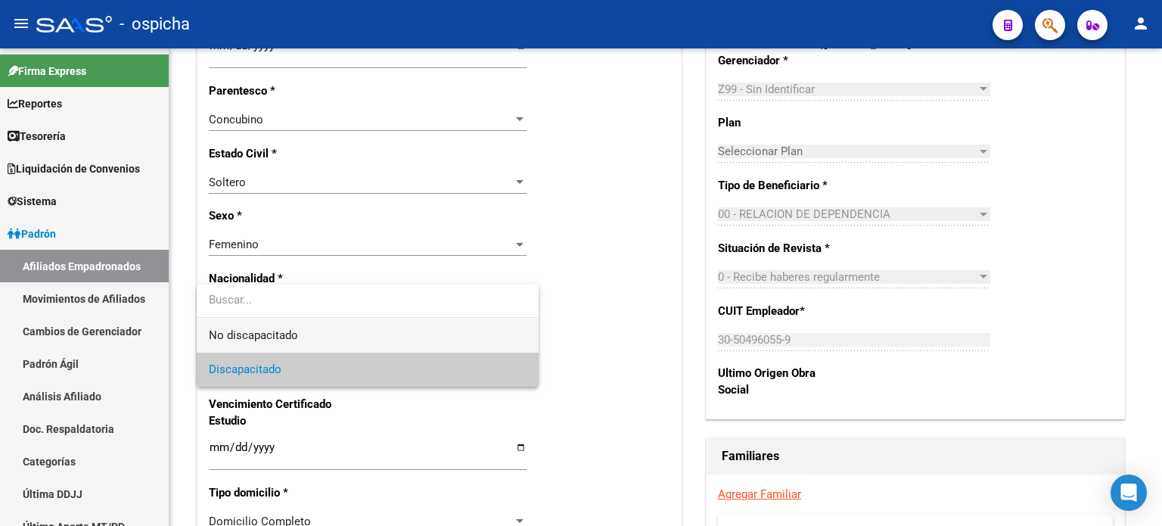
click at [365, 339] on span "No discapacitado" at bounding box center [368, 336] width 318 height 34
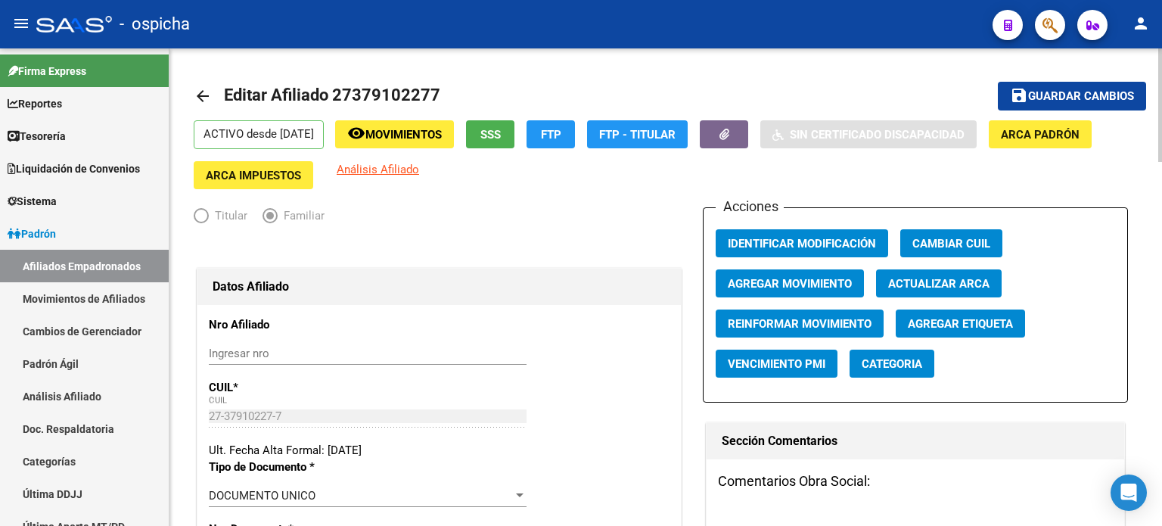
scroll to position [0, 0]
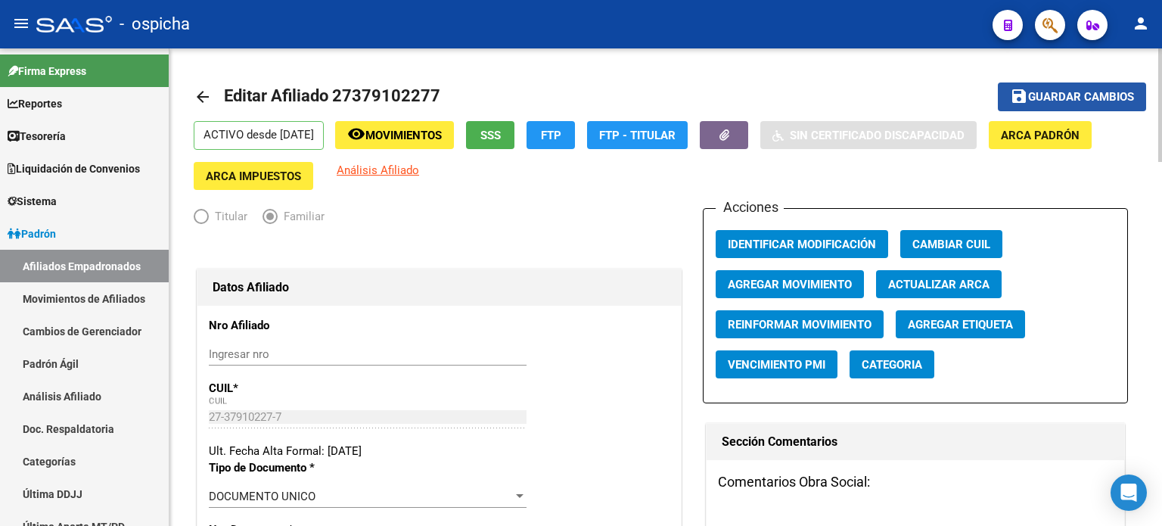
click at [1089, 96] on span "Guardar cambios" at bounding box center [1081, 98] width 106 height 14
click at [205, 91] on mat-icon "arrow_back" at bounding box center [203, 97] width 18 height 18
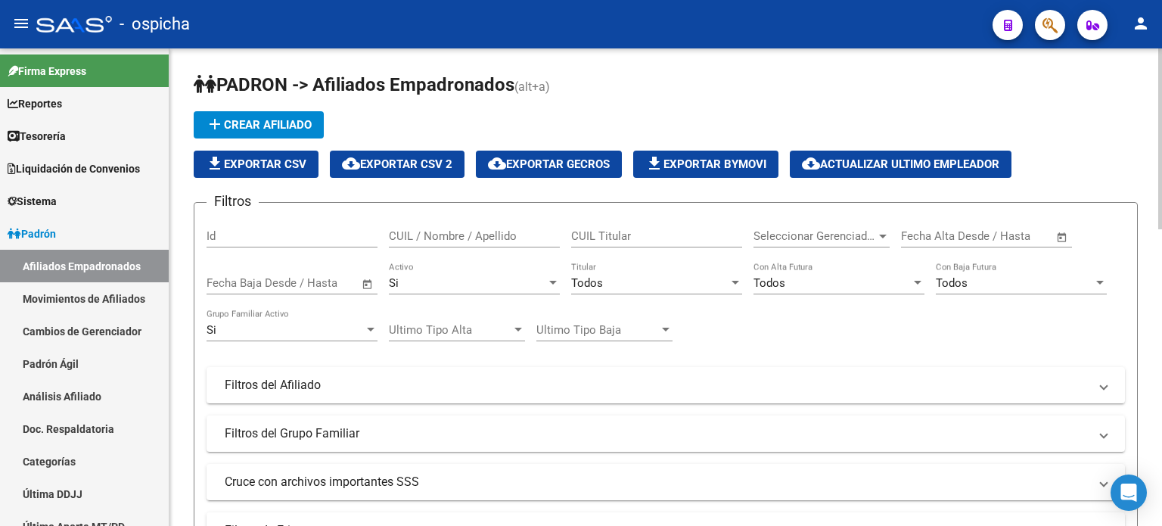
click at [457, 234] on input "CUIL / Nombre / Apellido" at bounding box center [474, 236] width 171 height 14
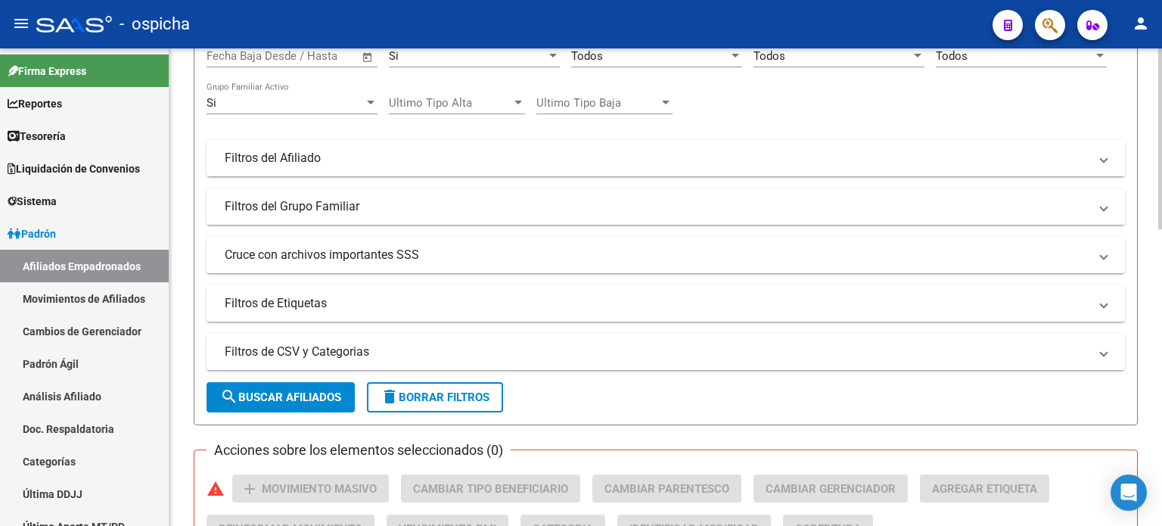
click at [254, 395] on span "search Buscar Afiliados" at bounding box center [280, 397] width 121 height 14
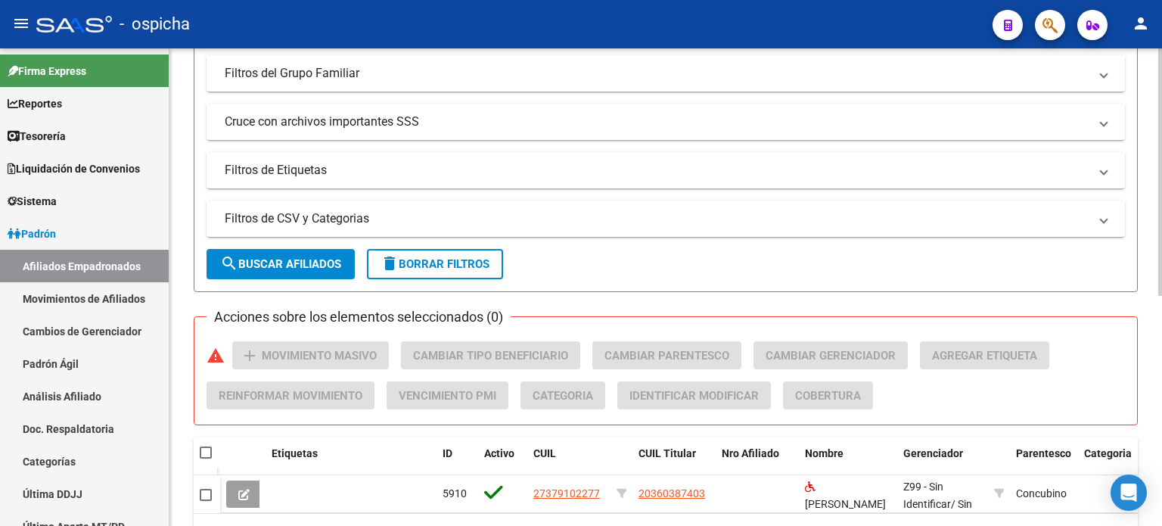
scroll to position [378, 0]
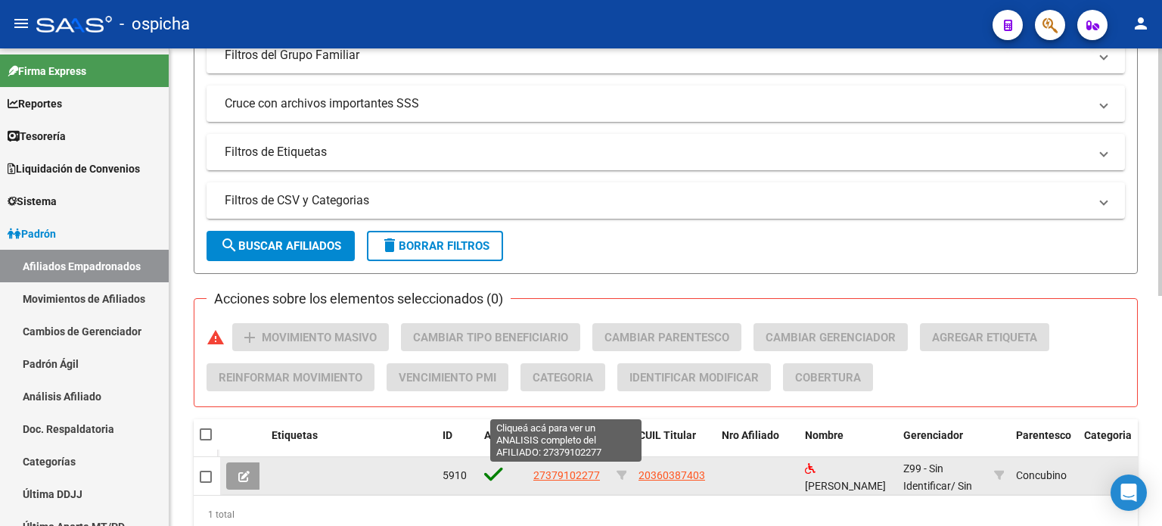
click at [560, 469] on span "27379102277" at bounding box center [566, 475] width 67 height 12
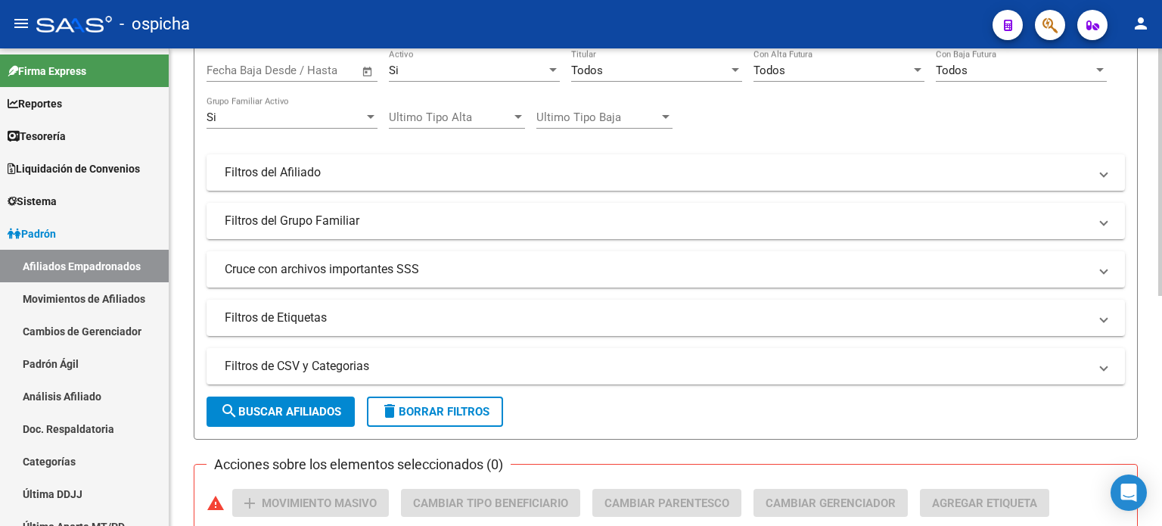
scroll to position [0, 0]
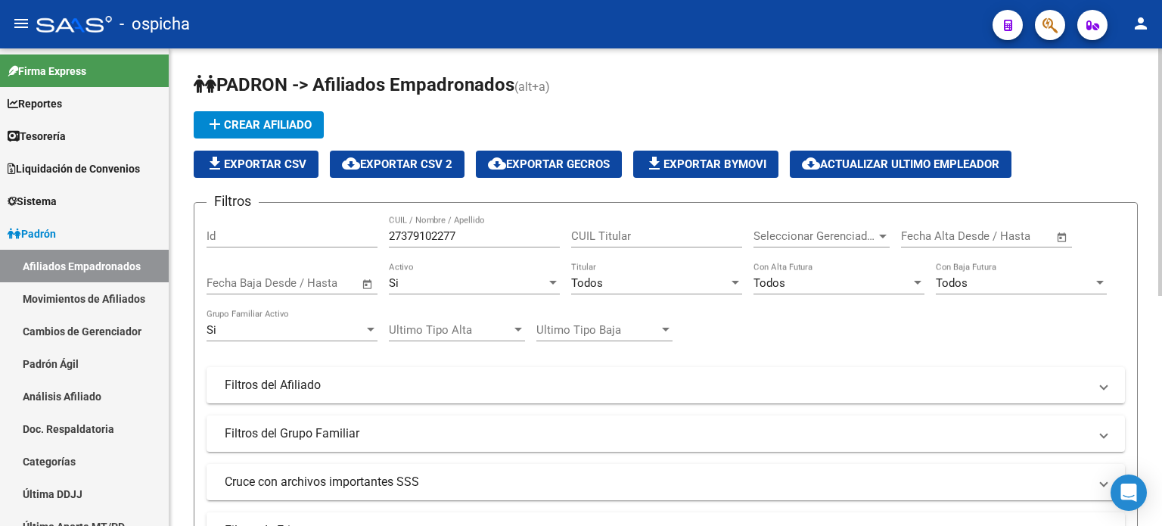
click at [454, 235] on input "27379102277" at bounding box center [474, 236] width 171 height 14
click at [462, 236] on input "27379102277" at bounding box center [474, 236] width 171 height 14
type input "2"
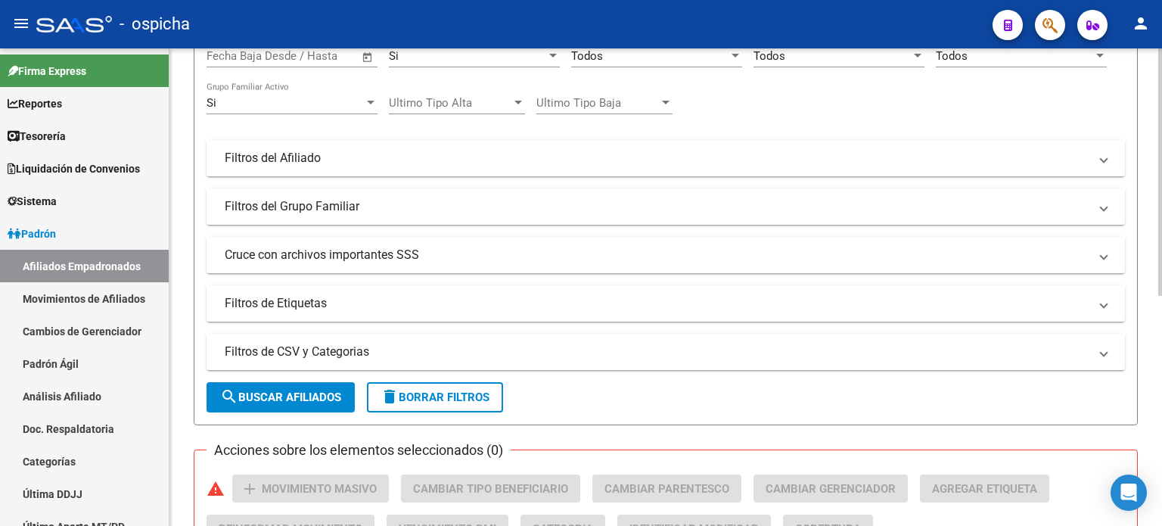
type input "27278991445"
drag, startPoint x: 288, startPoint y: 400, endPoint x: 357, endPoint y: 393, distance: 69.9
click at [288, 400] on span "search Buscar Afiliados" at bounding box center [280, 397] width 121 height 14
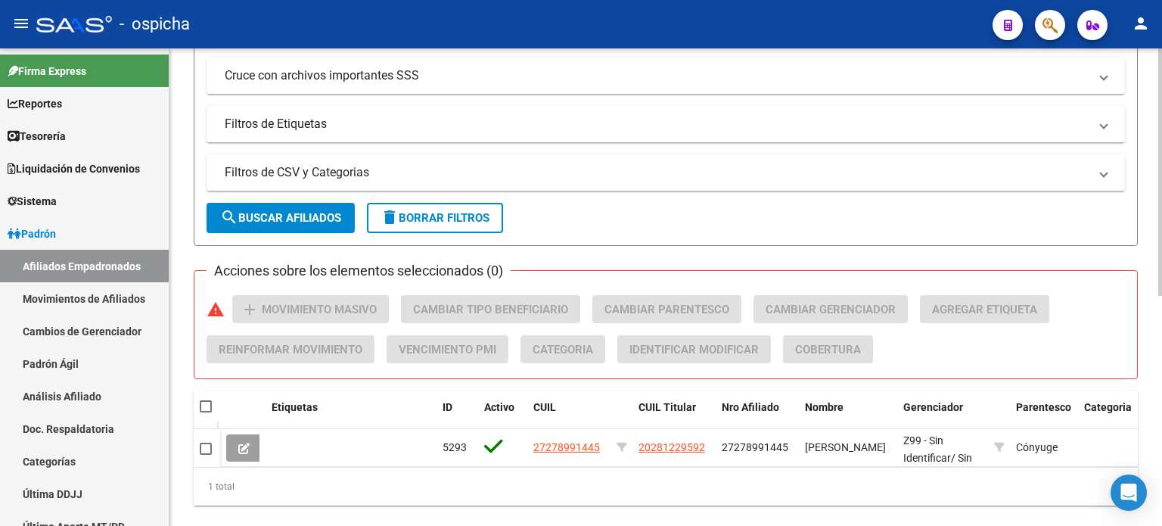
scroll to position [443, 0]
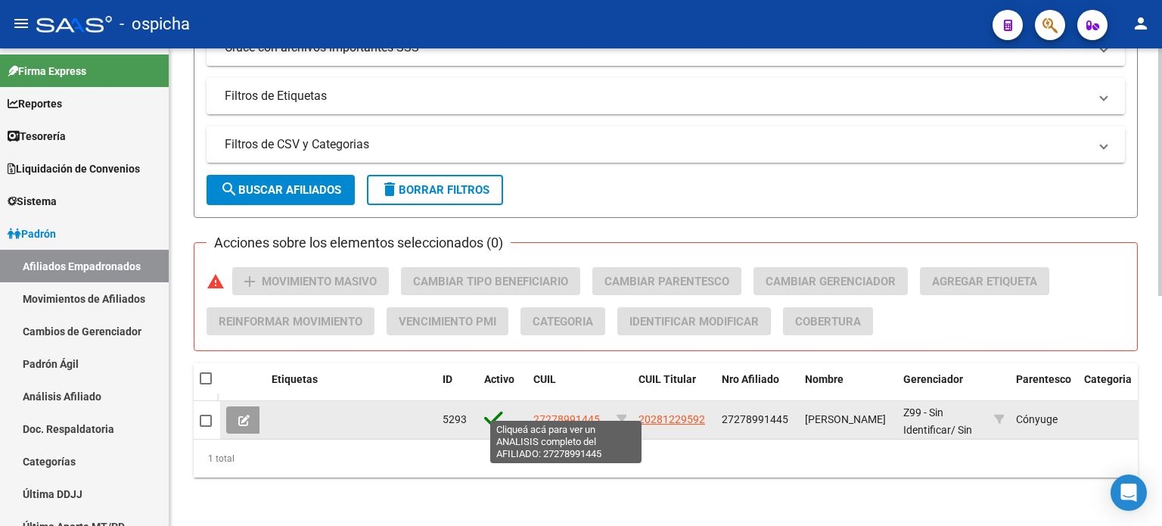
click at [577, 413] on span "27278991445" at bounding box center [566, 419] width 67 height 12
type textarea "27278991445"
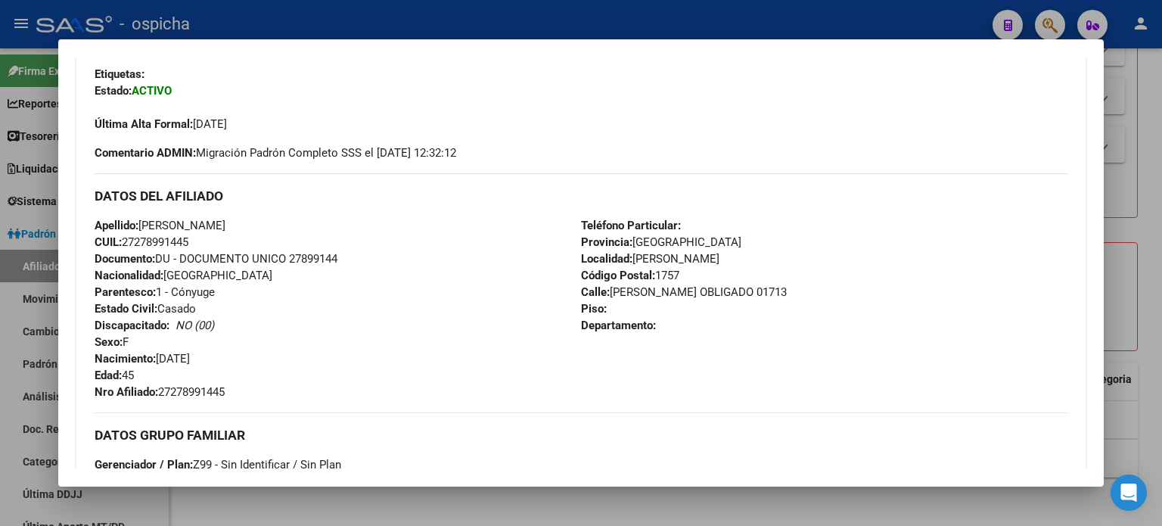
scroll to position [378, 0]
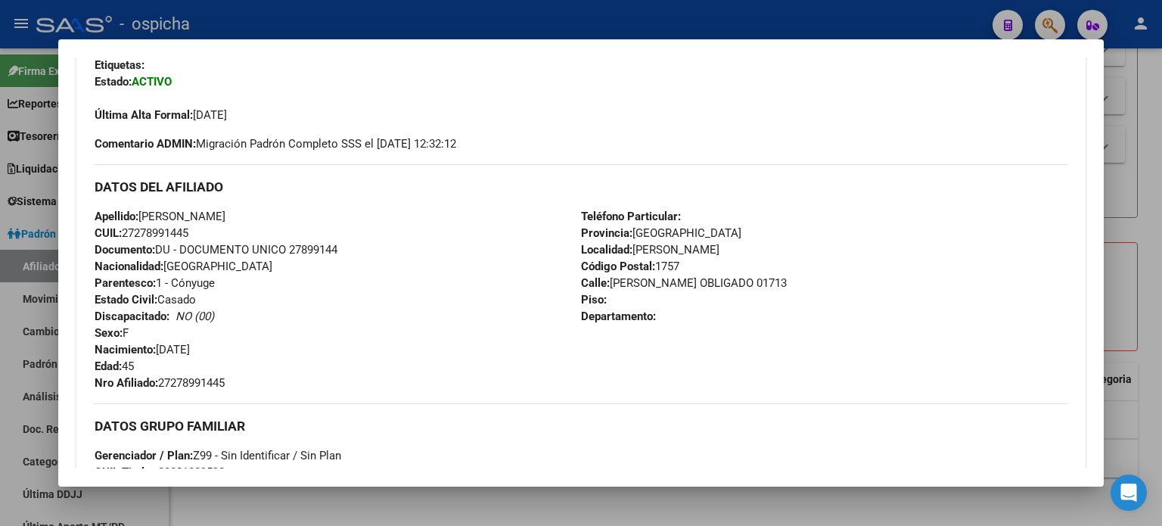
drag, startPoint x: 95, startPoint y: 186, endPoint x: 770, endPoint y: 355, distance: 696.5
click at [770, 355] on div "DATOS DEL AFILIADO Apellido: [PERSON_NAME]: 27278991445 Documento: DU - DOCUMEN…" at bounding box center [581, 277] width 973 height 227
copy div "DATOS DEL AFILIADO Apellido: [PERSON_NAME]: 27278991445 Documento: DU - DOCUMEN…"
